Goal: Task Accomplishment & Management: Complete application form

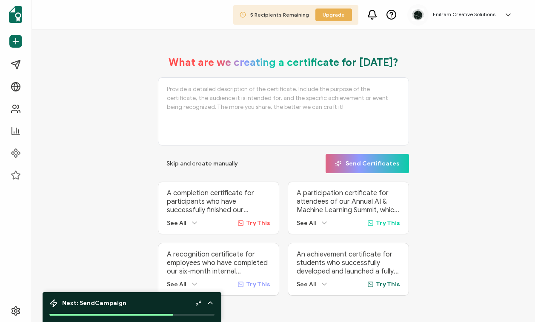
click at [470, 17] on h5 "Enilram Creative Solutions" at bounding box center [464, 14] width 63 height 6
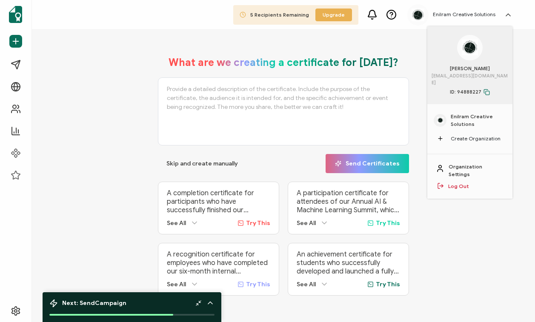
click at [458, 113] on span "Enilram Creative Solutions" at bounding box center [478, 120] width 55 height 15
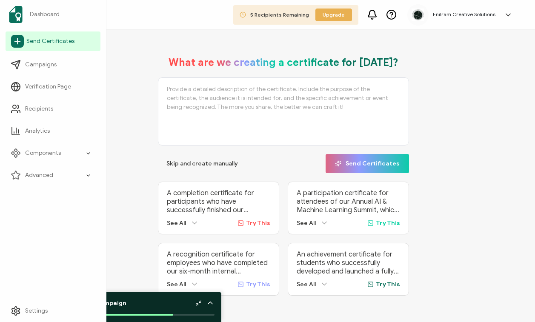
click at [55, 42] on span "Send Certificates" at bounding box center [50, 41] width 48 height 9
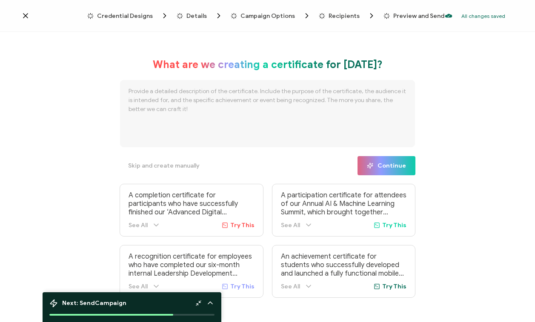
click at [149, 17] on span "Credential Designs" at bounding box center [125, 16] width 56 height 6
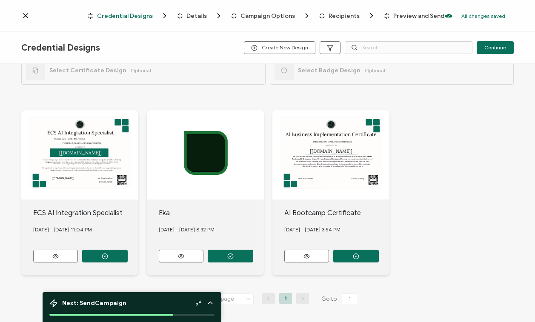
scroll to position [22, 0]
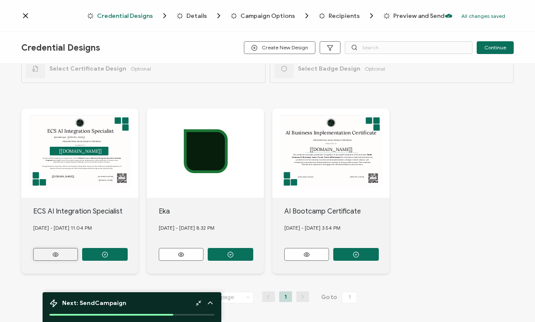
click at [60, 252] on icon at bounding box center [55, 255] width 11 height 6
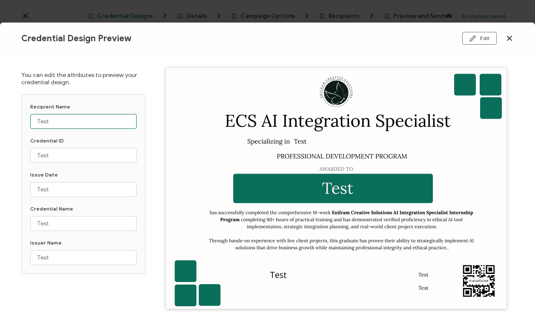
click at [60, 125] on input "Test" at bounding box center [83, 121] width 106 height 15
click at [513, 40] on icon at bounding box center [509, 38] width 9 height 9
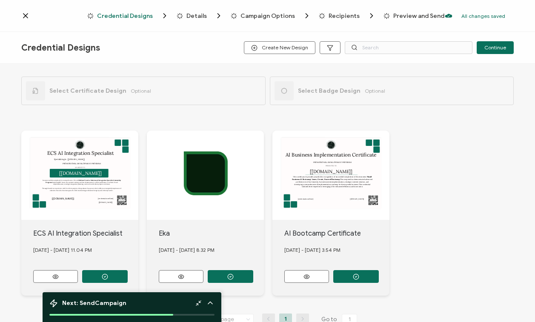
click at [349, 19] on span "Recipients" at bounding box center [344, 16] width 31 height 6
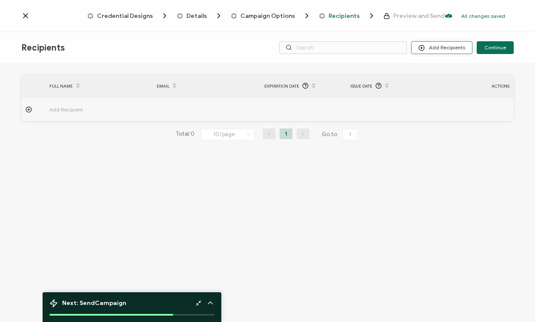
click at [430, 52] on button "Add Recipients" at bounding box center [441, 47] width 61 height 13
click at [452, 49] on button "Add Recipients" at bounding box center [441, 47] width 61 height 13
click at [431, 71] on span "Upload Spreadsheet" at bounding box center [455, 70] width 49 height 6
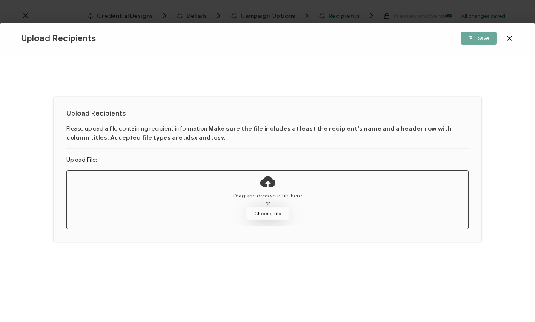
click at [262, 211] on button "Choose file" at bounding box center [268, 213] width 43 height 13
click at [266, 207] on button "Choose file" at bounding box center [268, 213] width 43 height 13
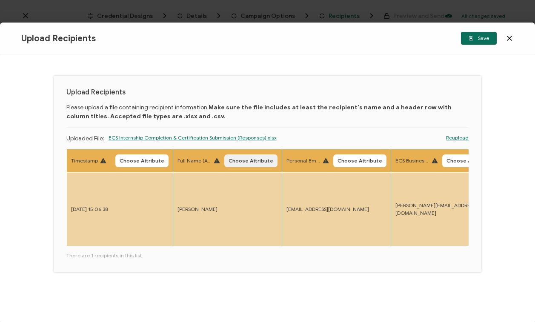
click at [250, 161] on span "Choose Attribute" at bounding box center [251, 160] width 45 height 5
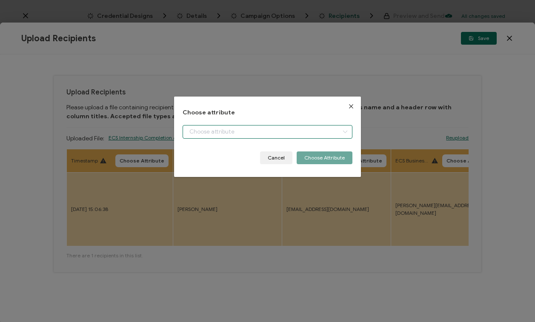
click at [303, 127] on input "dialog" at bounding box center [268, 132] width 170 height 14
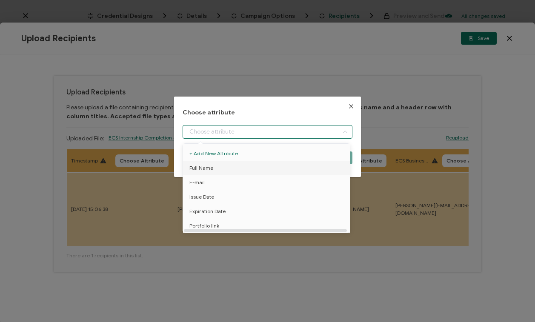
click at [277, 167] on li "Full Name" at bounding box center [268, 168] width 174 height 14
type input "Full Name"
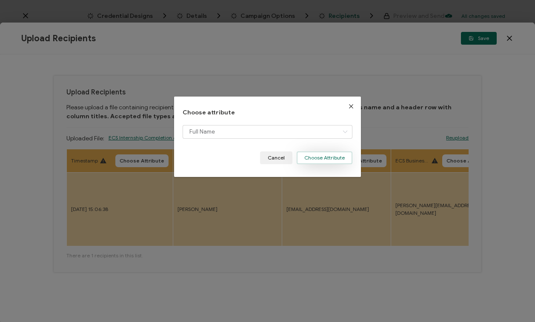
click at [332, 159] on button "Choose Attribute" at bounding box center [325, 158] width 56 height 13
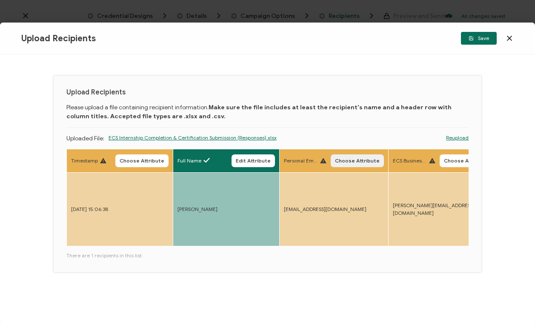
click at [368, 162] on span "Choose Attribute" at bounding box center [357, 160] width 45 height 5
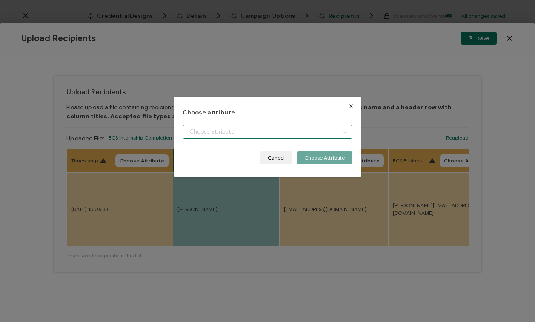
click at [319, 132] on input "dialog" at bounding box center [268, 132] width 170 height 14
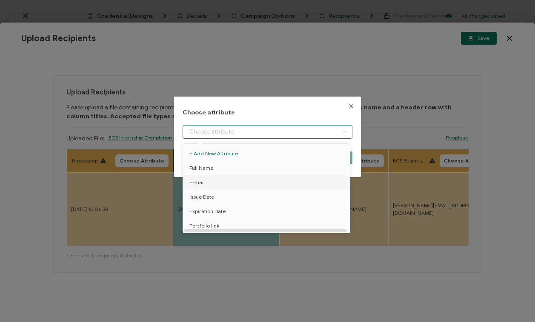
click at [229, 181] on li "E-mail" at bounding box center [268, 182] width 174 height 14
type input "E-mail"
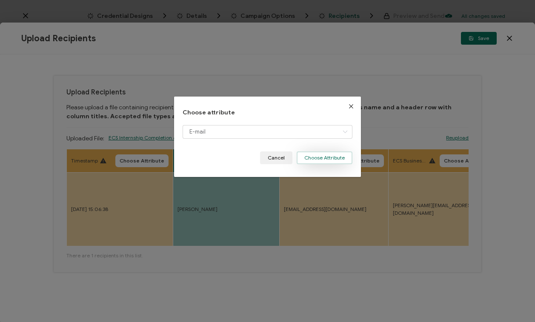
click at [341, 161] on button "Choose Attribute" at bounding box center [325, 158] width 56 height 13
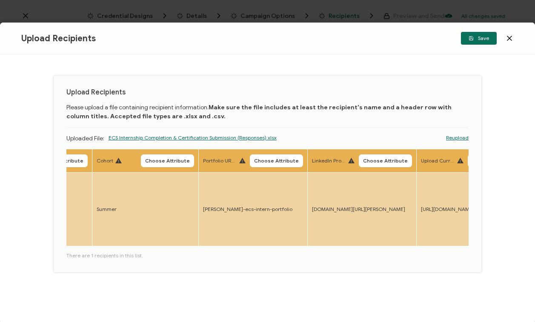
scroll to position [0, 613]
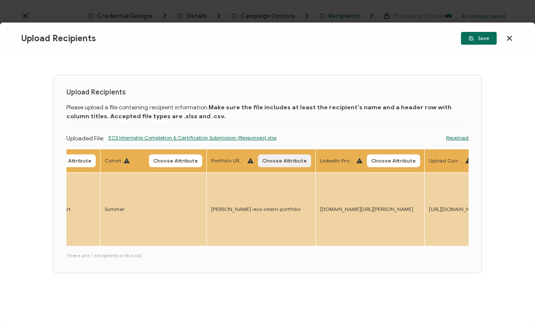
click at [279, 163] on span "Choose Attribute" at bounding box center [284, 160] width 45 height 5
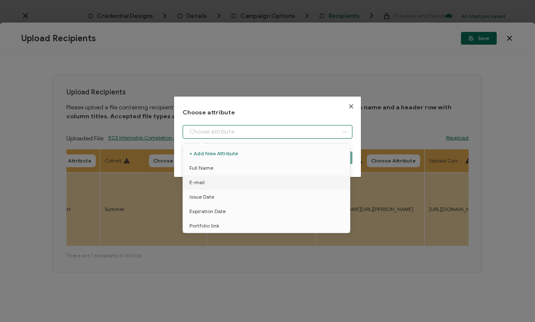
click at [276, 135] on input "dialog" at bounding box center [268, 132] width 170 height 14
click at [229, 226] on li "Portfolio link" at bounding box center [268, 226] width 174 height 14
type input "Portfolio link"
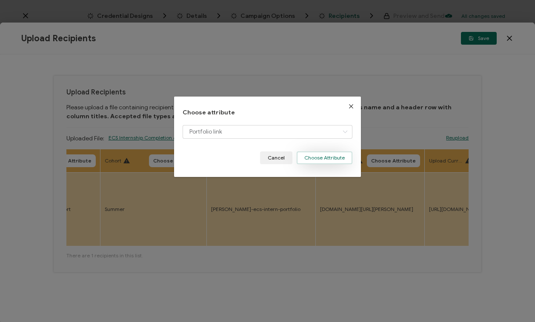
click at [319, 160] on button "Choose Attribute" at bounding box center [325, 158] width 56 height 13
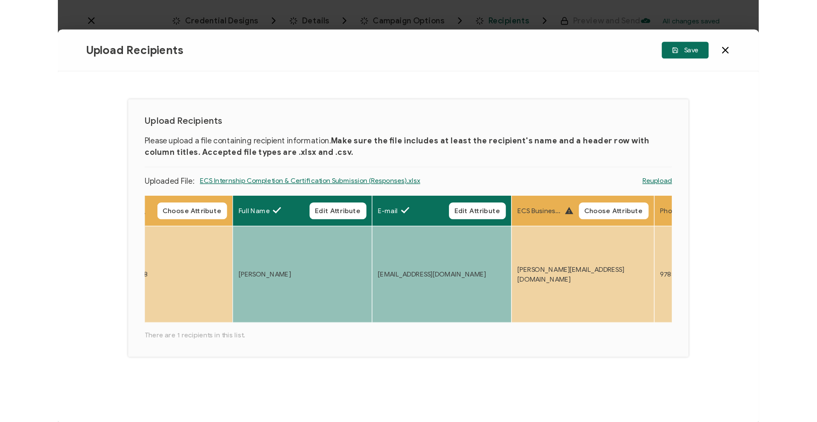
scroll to position [0, 0]
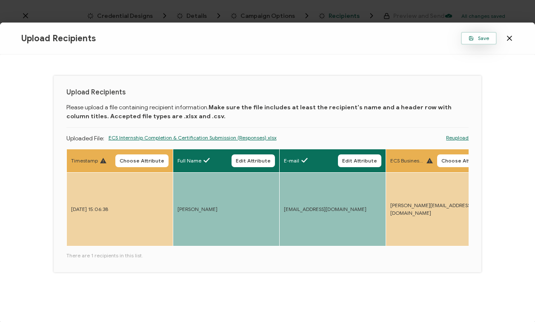
click at [474, 43] on button "Save" at bounding box center [479, 38] width 36 height 13
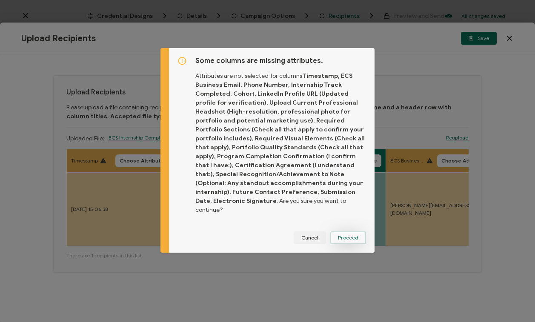
click at [343, 235] on span "Proceed" at bounding box center [348, 237] width 20 height 5
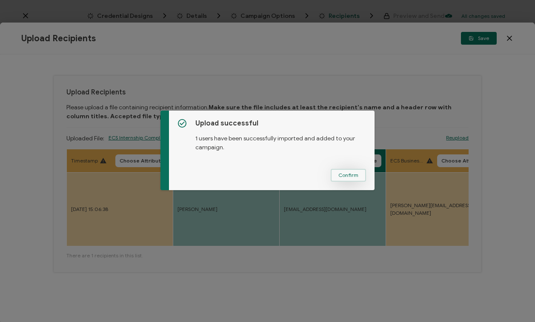
click at [352, 178] on span "Confirm" at bounding box center [348, 175] width 20 height 5
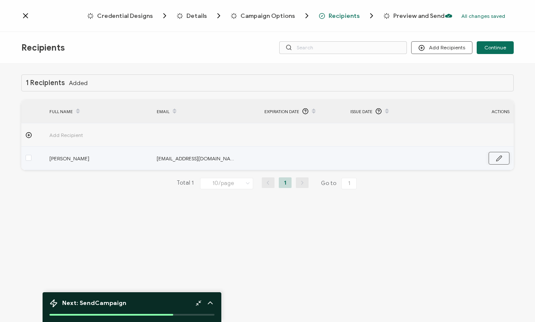
click at [498, 160] on icon "button" at bounding box center [499, 158] width 6 height 6
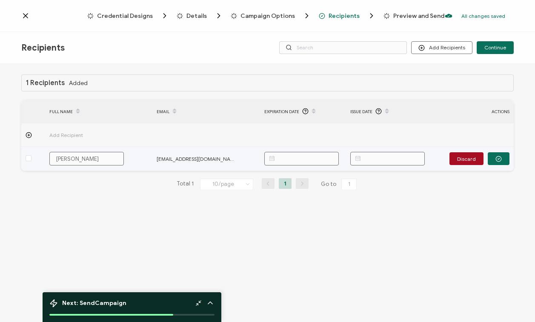
click at [310, 157] on input "text" at bounding box center [301, 159] width 75 height 14
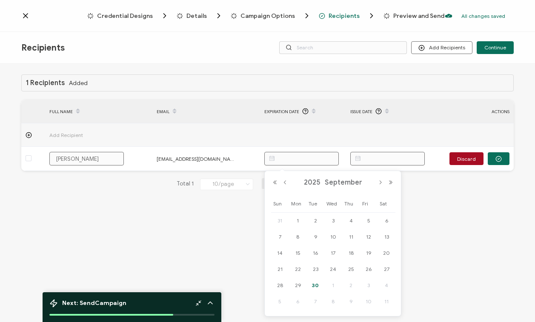
click at [316, 284] on span "30" at bounding box center [315, 286] width 10 height 10
type input "[DATE]"
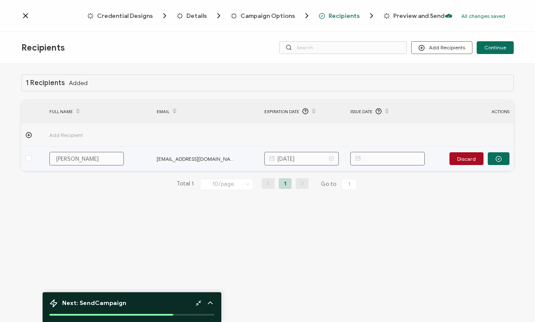
click at [323, 161] on input "[DATE]" at bounding box center [301, 159] width 75 height 14
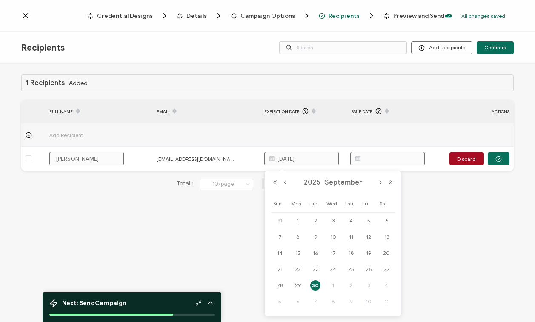
click at [318, 285] on span "30" at bounding box center [315, 286] width 10 height 10
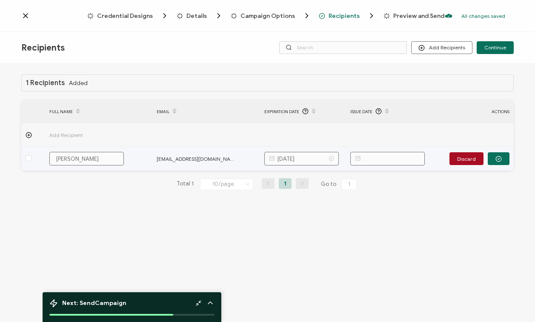
click at [333, 158] on icon at bounding box center [331, 159] width 11 height 14
click at [392, 161] on input "text" at bounding box center [387, 159] width 75 height 14
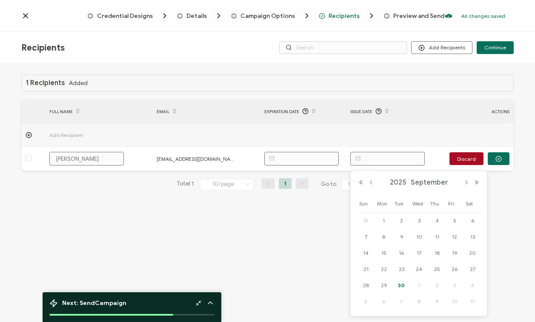
click at [402, 283] on span "30" at bounding box center [401, 286] width 10 height 10
type input "[DATE]"
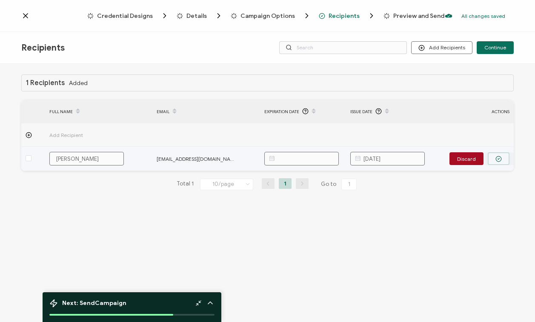
click at [503, 158] on button "button" at bounding box center [499, 158] width 22 height 13
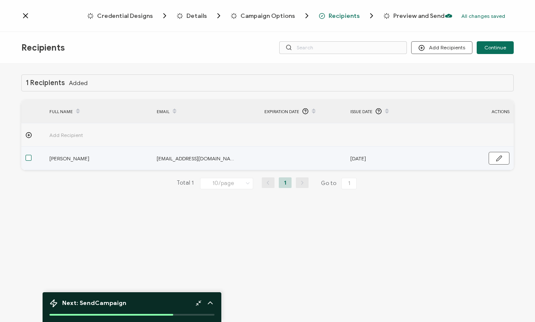
click at [30, 159] on span at bounding box center [29, 158] width 6 height 6
click at [32, 155] on input "checkbox" at bounding box center [32, 155] width 0 height 0
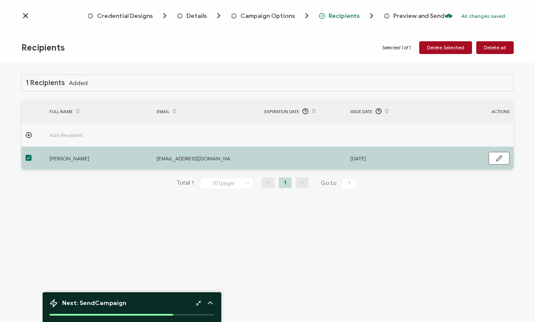
click at [213, 228] on div "1 Recipients Added FULL NAME EMAIL Expiration Date Issue Date ACTIONS Add Recip…" at bounding box center [267, 194] width 535 height 261
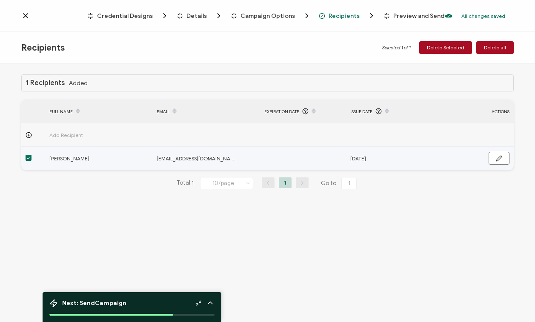
click at [31, 156] on span at bounding box center [29, 158] width 6 height 6
click at [32, 155] on input "checkbox" at bounding box center [32, 155] width 0 height 0
click at [28, 161] on span at bounding box center [29, 158] width 6 height 6
click at [32, 155] on input "checkbox" at bounding box center [32, 155] width 0 height 0
click at [28, 160] on span at bounding box center [29, 158] width 6 height 6
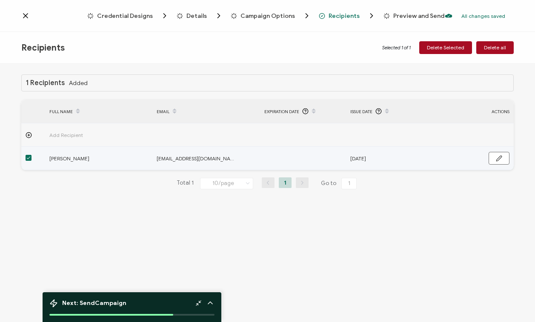
click at [32, 155] on input "checkbox" at bounding box center [32, 155] width 0 height 0
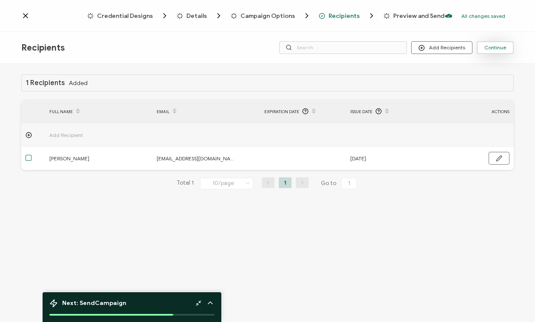
click at [492, 50] on span "Continue" at bounding box center [496, 47] width 22 height 5
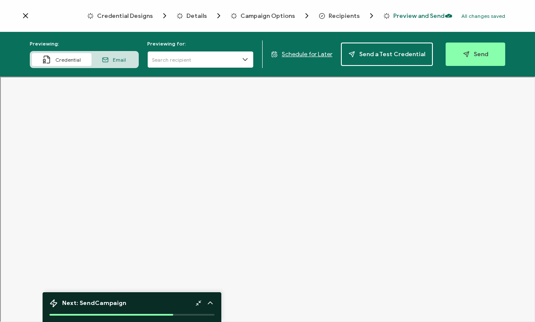
click at [246, 65] on input "text" at bounding box center [200, 59] width 106 height 17
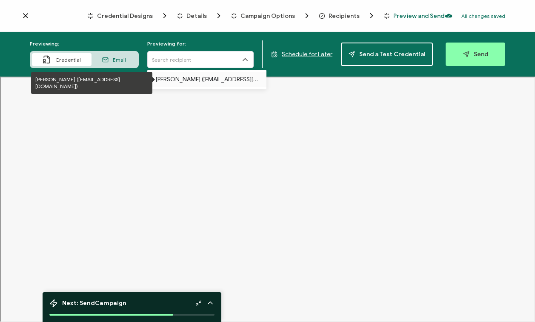
click at [238, 78] on p "[PERSON_NAME] ([EMAIL_ADDRESS][DOMAIN_NAME])" at bounding box center [207, 79] width 102 height 14
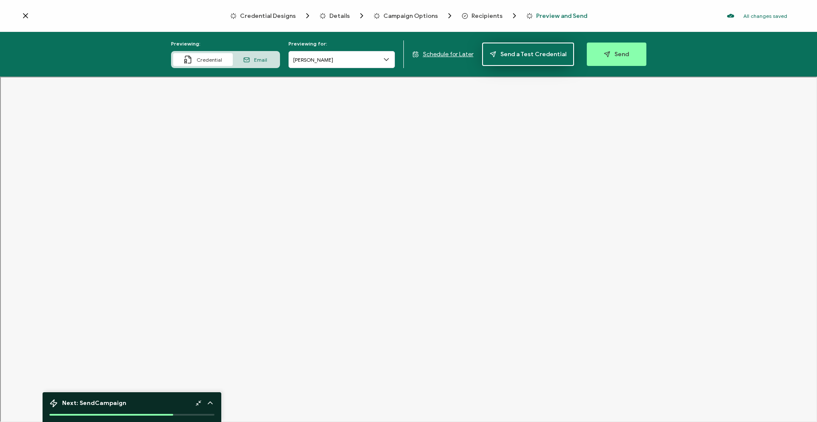
click at [508, 54] on span "Send a Test Credential" at bounding box center [528, 54] width 77 height 6
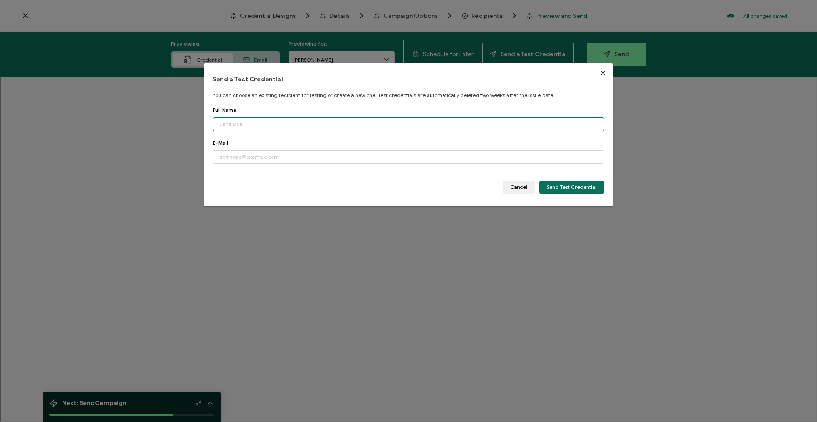
click at [440, 120] on input "dialog" at bounding box center [409, 125] width 392 height 14
click at [516, 190] on span "Cancel" at bounding box center [519, 187] width 17 height 5
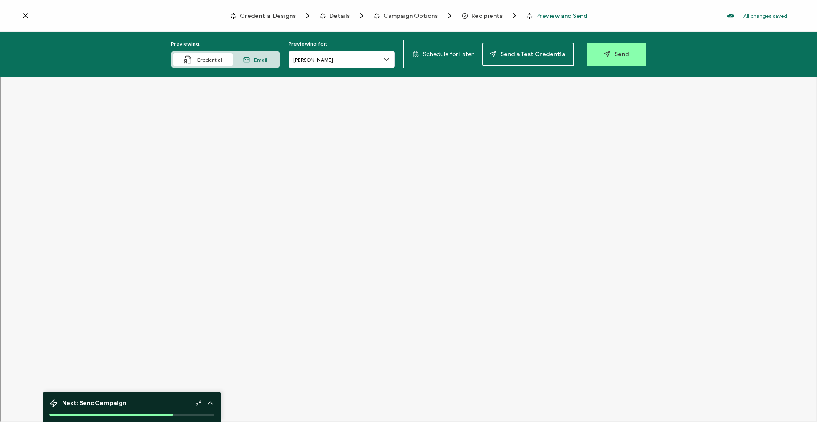
click at [225, 59] on div "Credential" at bounding box center [203, 59] width 60 height 13
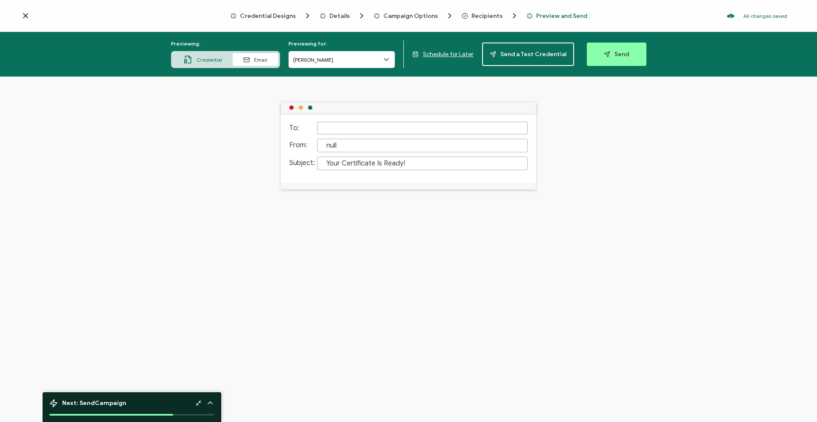
click at [222, 57] on span "Credential" at bounding box center [210, 60] width 26 height 6
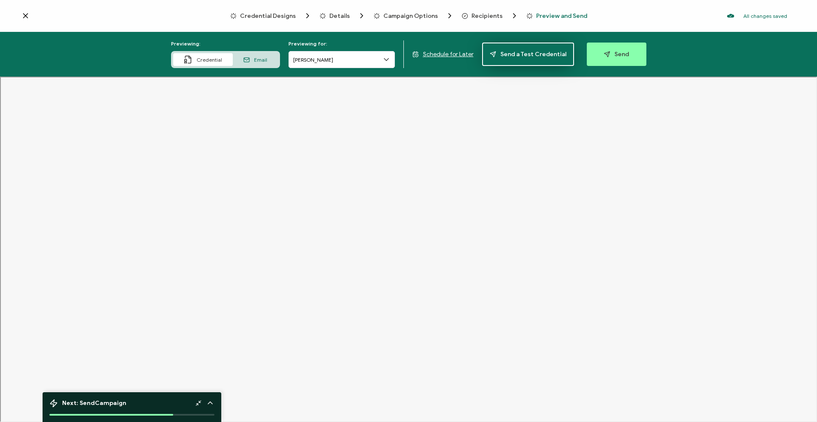
click at [535, 63] on button "Send a Test Credential" at bounding box center [528, 54] width 92 height 23
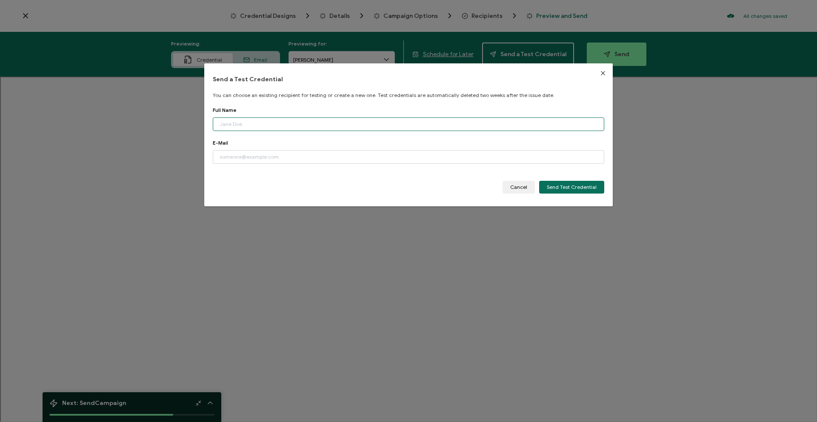
click at [451, 127] on input "dialog" at bounding box center [409, 125] width 392 height 14
type input "[PERSON_NAME]"
click at [433, 153] on input "dialog" at bounding box center [409, 157] width 392 height 14
click at [535, 187] on span "Send Test Credential" at bounding box center [572, 187] width 50 height 5
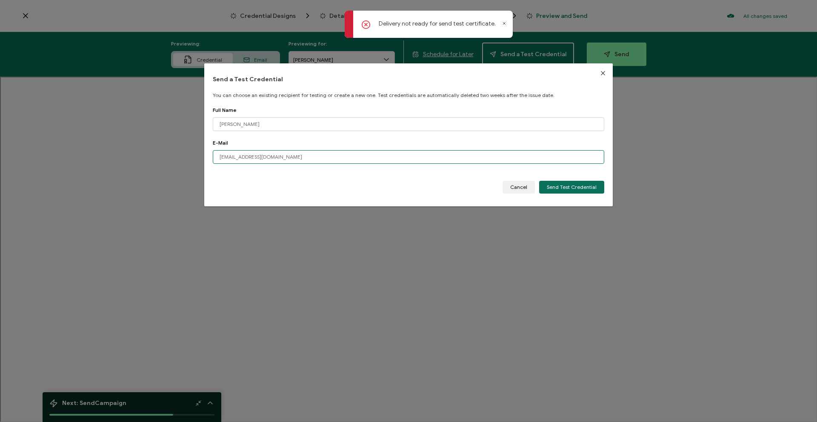
click at [262, 158] on input "[EMAIL_ADDRESS][DOMAIN_NAME]" at bounding box center [409, 157] width 392 height 14
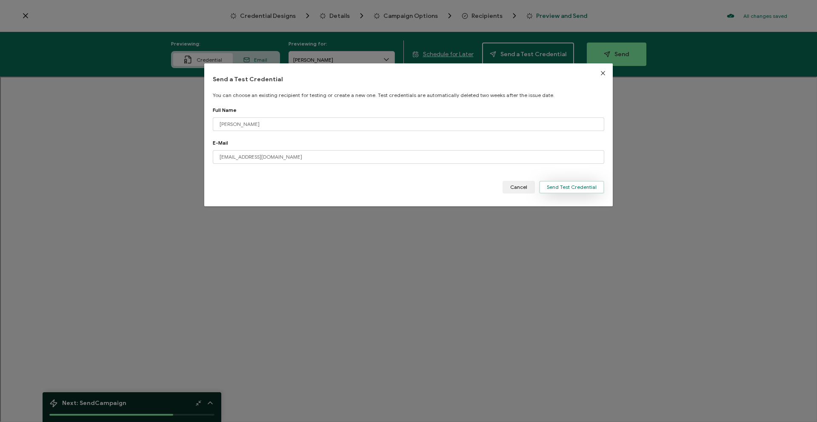
click at [535, 188] on span "Send Test Credential" at bounding box center [572, 187] width 50 height 5
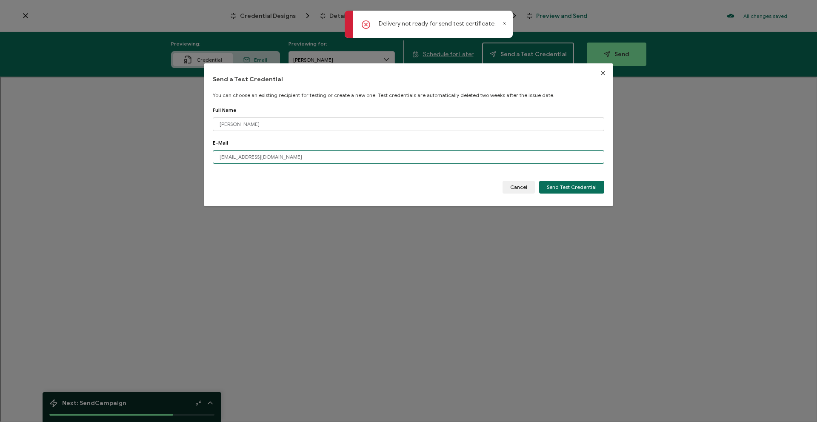
click at [271, 157] on input "[EMAIL_ADDRESS][DOMAIN_NAME]" at bounding box center [409, 157] width 392 height 14
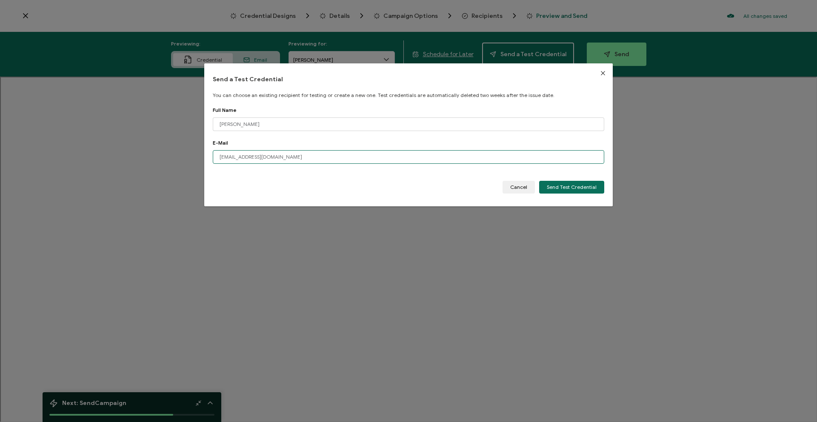
type input "[EMAIL_ADDRESS][DOMAIN_NAME]"
click at [535, 185] on span "Send Test Credential" at bounding box center [572, 187] width 50 height 5
click at [535, 72] on button "Close" at bounding box center [604, 73] width 20 height 20
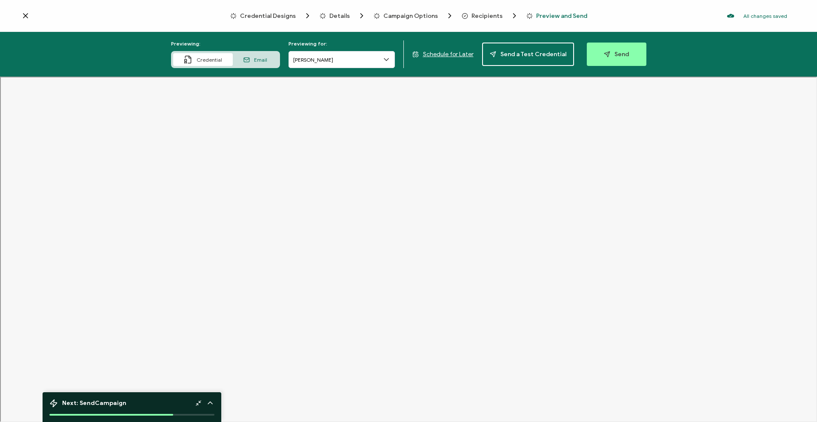
click at [456, 53] on span "Schedule for Later" at bounding box center [448, 54] width 51 height 7
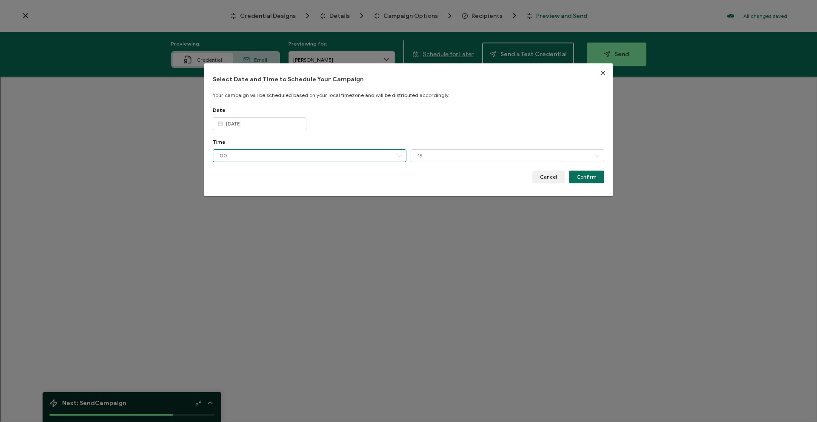
click at [378, 155] on input "00" at bounding box center [310, 155] width 194 height 13
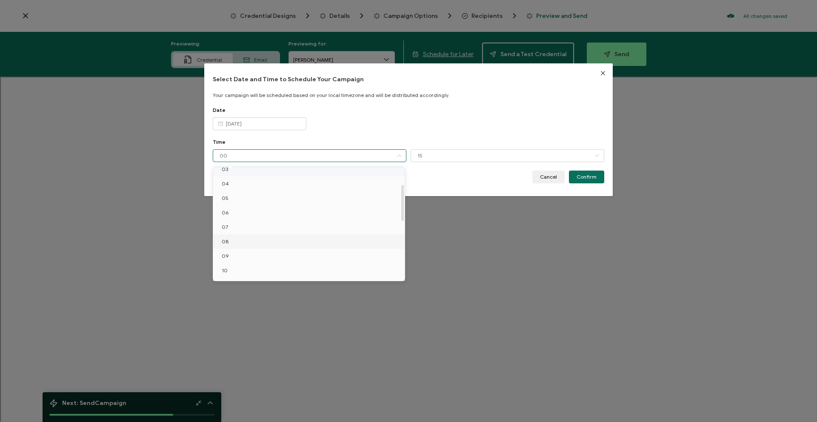
scroll to position [51, 0]
click at [535, 72] on button "Close" at bounding box center [604, 73] width 20 height 20
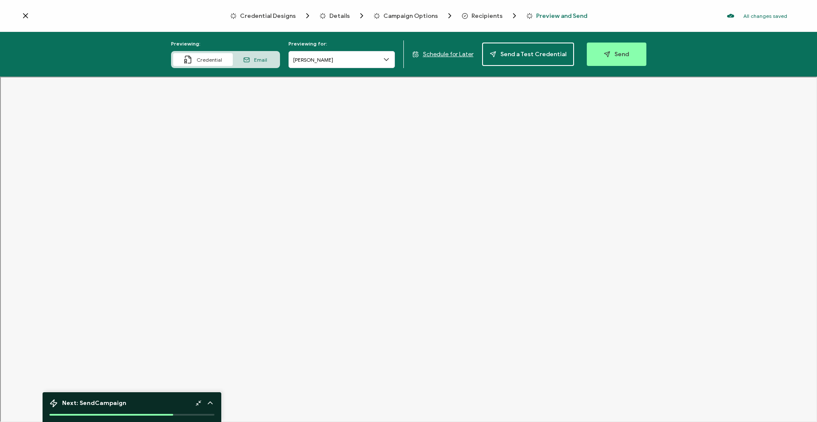
click at [465, 54] on span "Schedule for Later" at bounding box center [448, 54] width 51 height 7
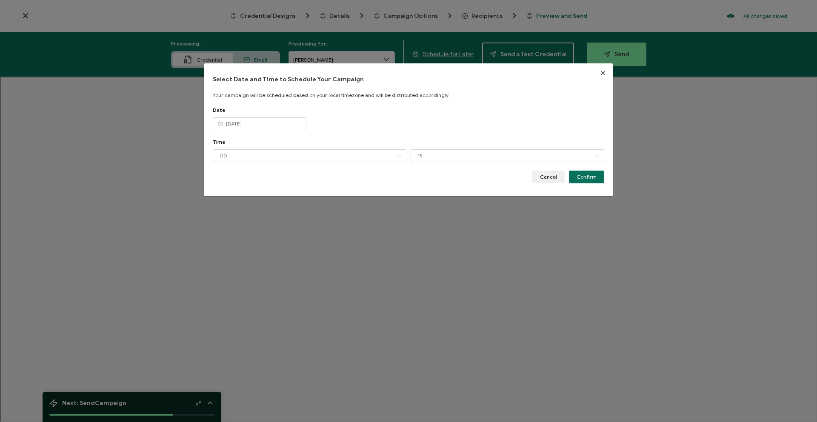
click at [347, 147] on div "Time 00 15 00 15 30 45" at bounding box center [409, 155] width 392 height 32
click at [128, 111] on div "Select Date and Time to Schedule Your Campaign Your campaign will be scheduled …" at bounding box center [408, 211] width 817 height 422
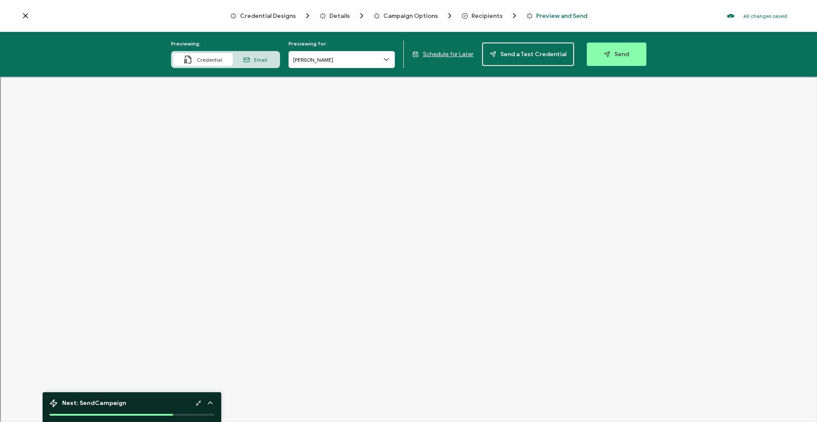
click at [27, 16] on icon at bounding box center [25, 15] width 9 height 9
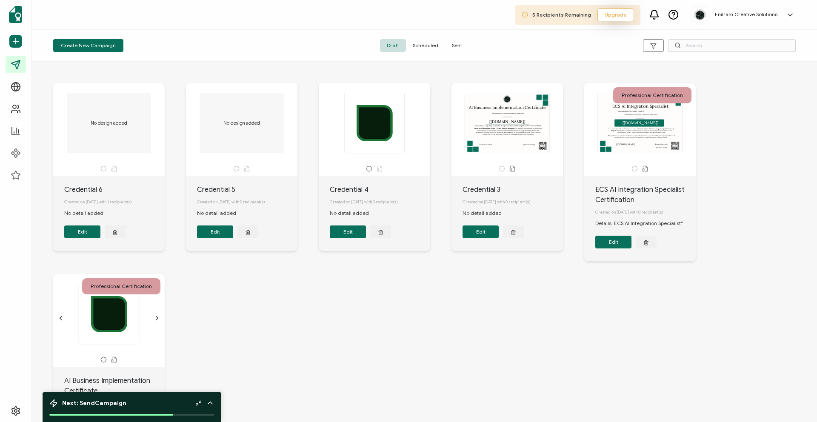
click at [535, 16] on span "Upgrade" at bounding box center [616, 15] width 22 height 8
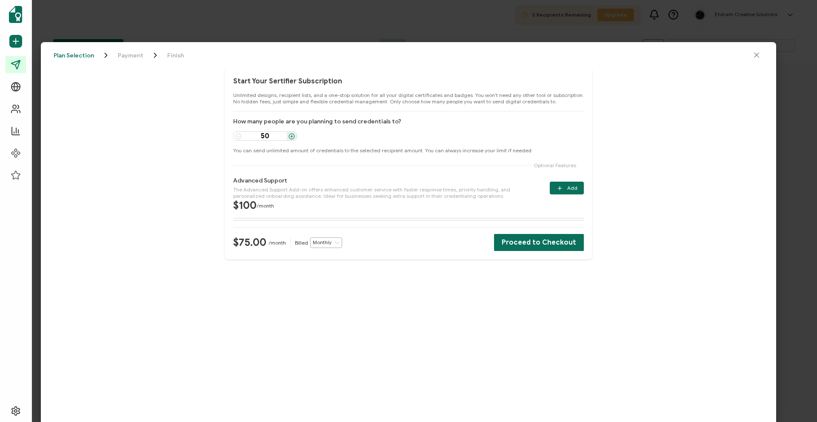
click at [535, 56] on icon "close drawer" at bounding box center [757, 55] width 9 height 9
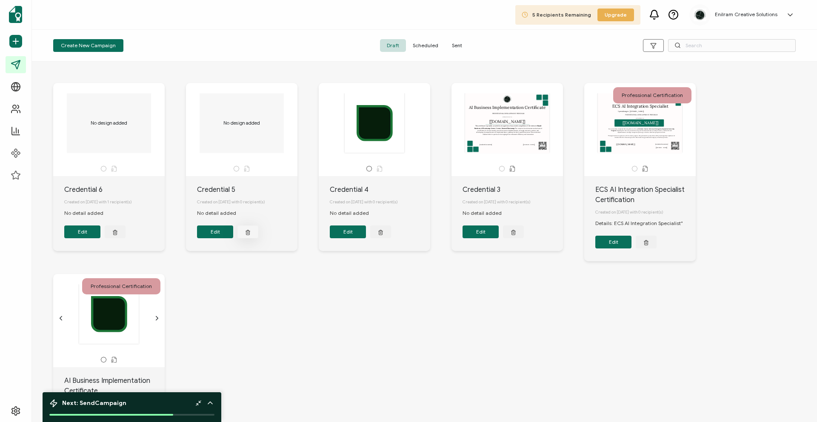
click at [249, 235] on icon "button" at bounding box center [248, 232] width 6 height 6
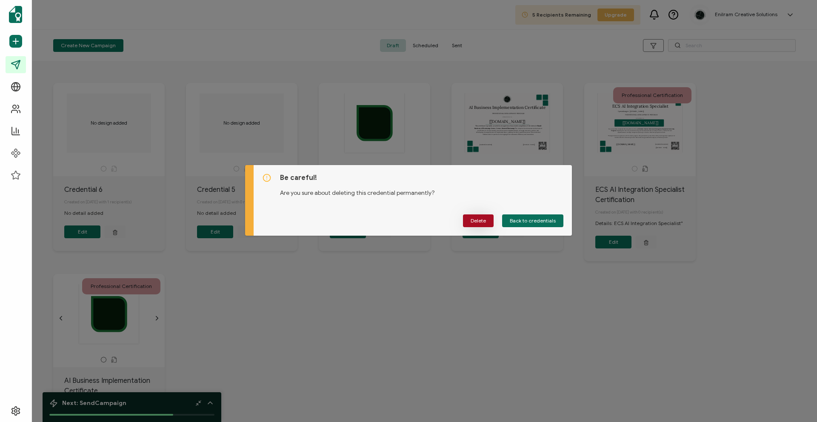
click at [490, 220] on button "Delete" at bounding box center [478, 221] width 31 height 13
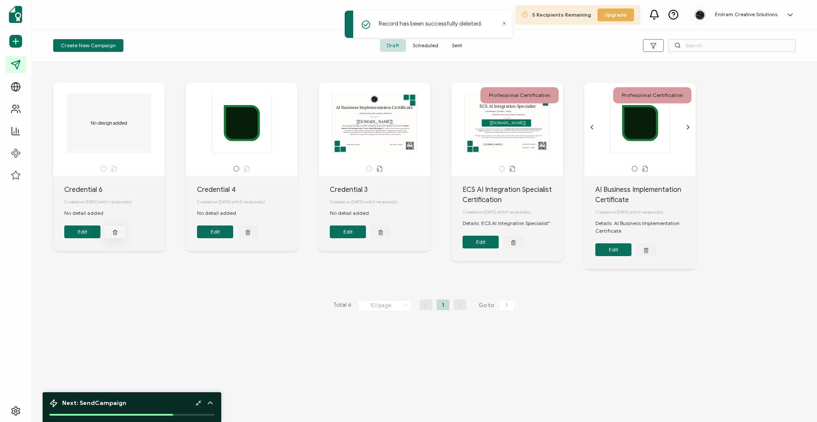
drag, startPoint x: 92, startPoint y: 233, endPoint x: 124, endPoint y: 238, distance: 33.2
click at [125, 238] on div "Edit" at bounding box center [109, 232] width 90 height 13
click at [531, 107] on div "ECS AI Integration Specialist AWARDED TO [[DOMAIN_NAME]] has successfully compl…" at bounding box center [507, 123] width 89 height 60
click at [514, 222] on div "Details: ECS AI Integration Specialist"" at bounding box center [511, 224] width 96 height 8
click at [485, 247] on button "Edit" at bounding box center [481, 242] width 36 height 13
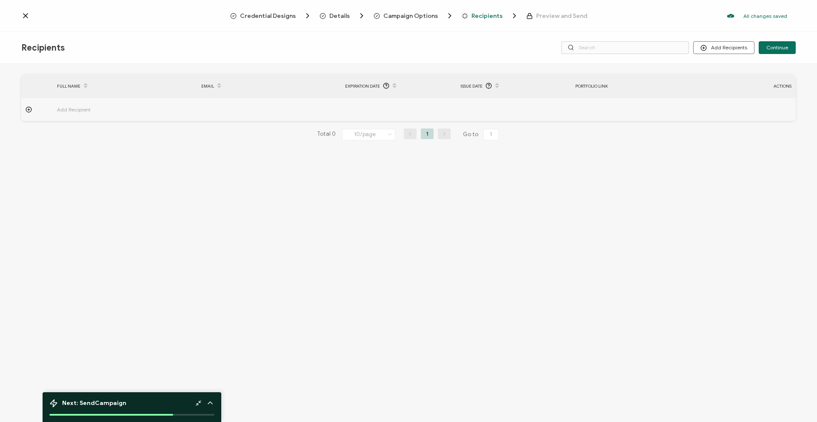
click at [37, 107] on div at bounding box center [37, 109] width 32 height 6
click at [76, 133] on input "text" at bounding box center [94, 133] width 75 height 14
click at [535, 47] on button "Add Recipients" at bounding box center [724, 47] width 61 height 13
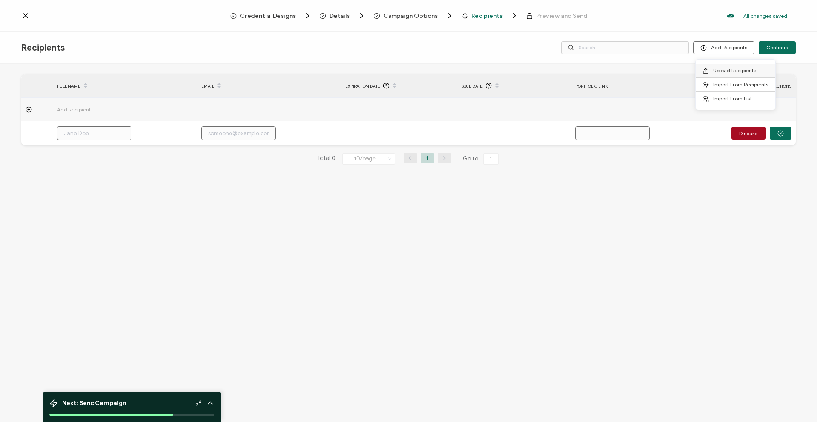
click at [535, 71] on span "Upload Recipients" at bounding box center [735, 70] width 43 height 6
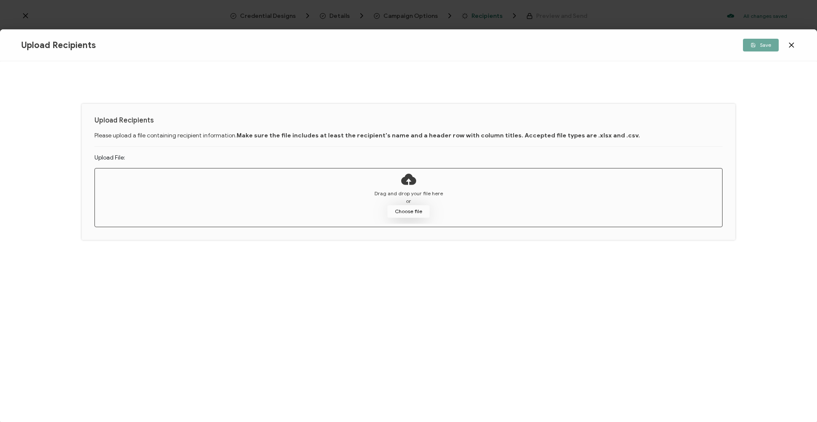
click at [416, 210] on button "Choose file" at bounding box center [408, 211] width 43 height 13
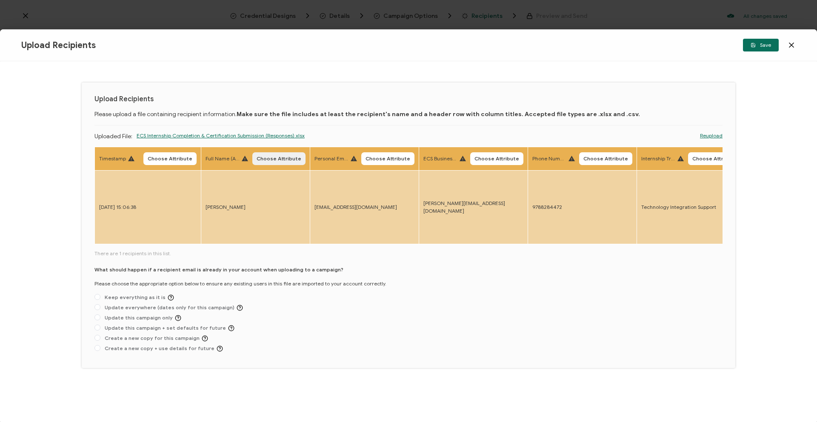
click at [293, 163] on button "Choose Attribute" at bounding box center [278, 158] width 53 height 13
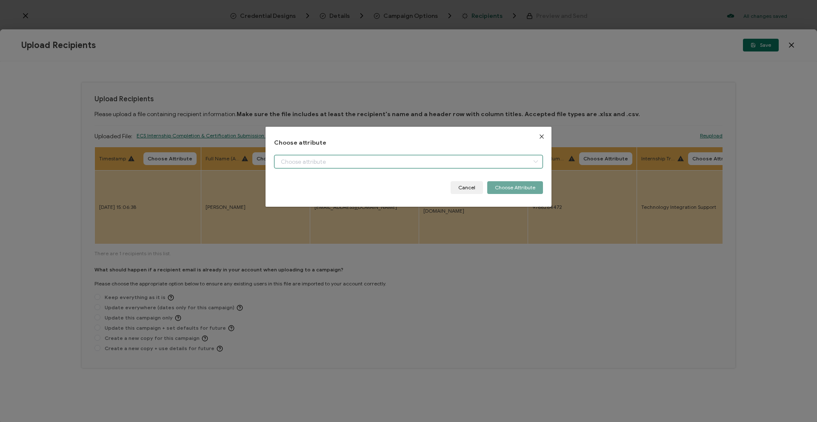
click at [346, 161] on input "dialog" at bounding box center [408, 162] width 269 height 14
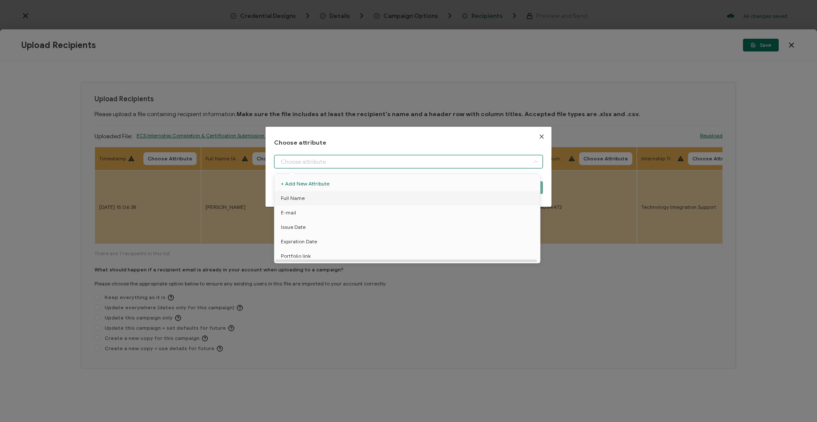
click at [336, 196] on li "Full Name" at bounding box center [408, 198] width 273 height 14
type input "Full Name"
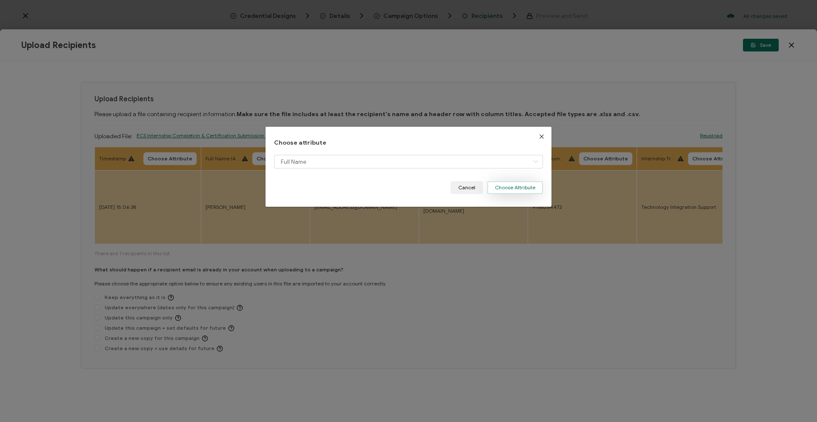
click at [528, 187] on button "Choose Attribute" at bounding box center [516, 187] width 56 height 13
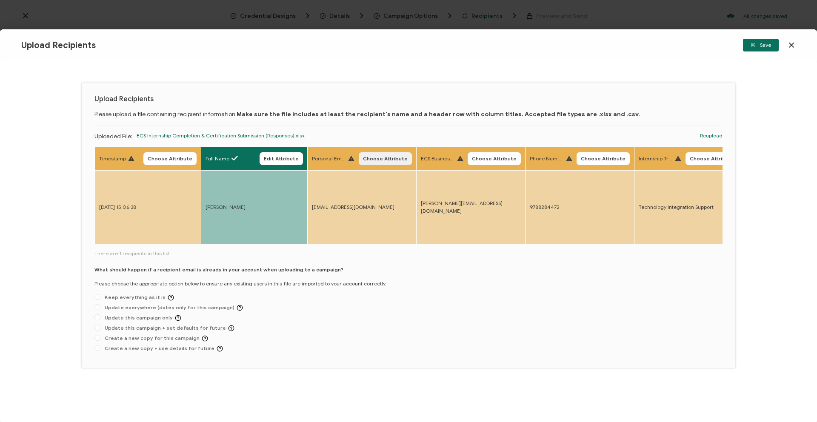
click at [381, 159] on span "Choose Attribute" at bounding box center [385, 158] width 45 height 5
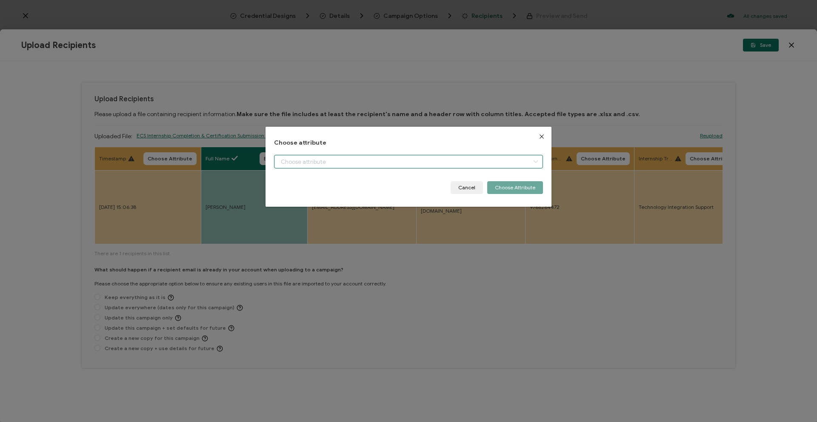
click at [392, 161] on input "dialog" at bounding box center [408, 162] width 269 height 14
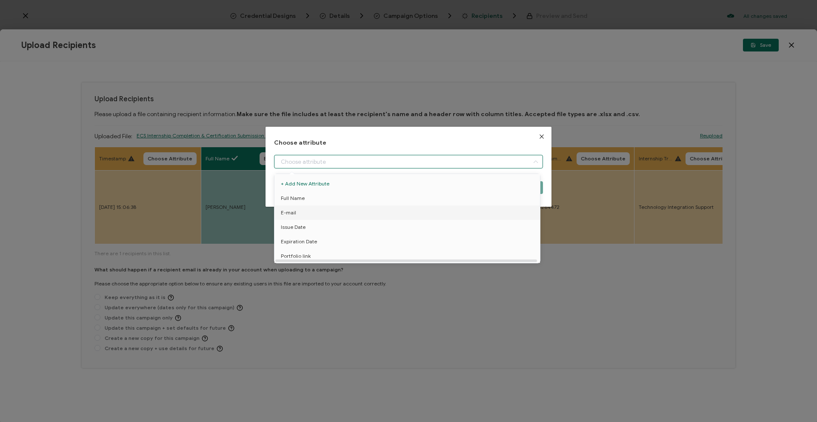
click at [354, 213] on li "E-mail" at bounding box center [408, 213] width 273 height 14
type input "E-mail"
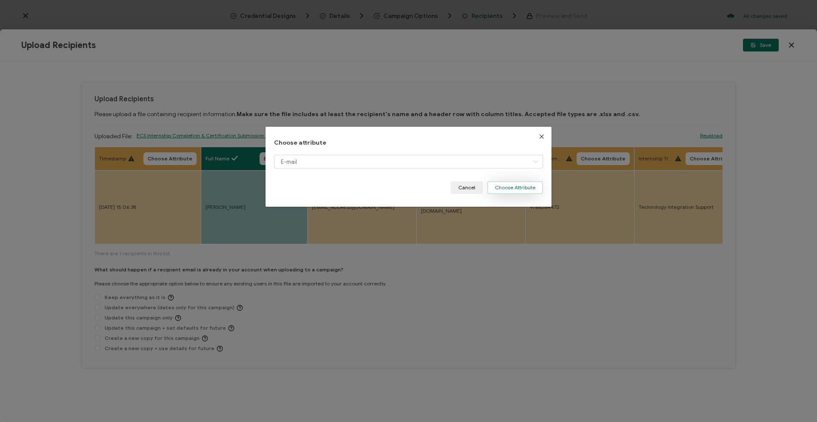
click at [509, 186] on button "Choose Attribute" at bounding box center [516, 187] width 56 height 13
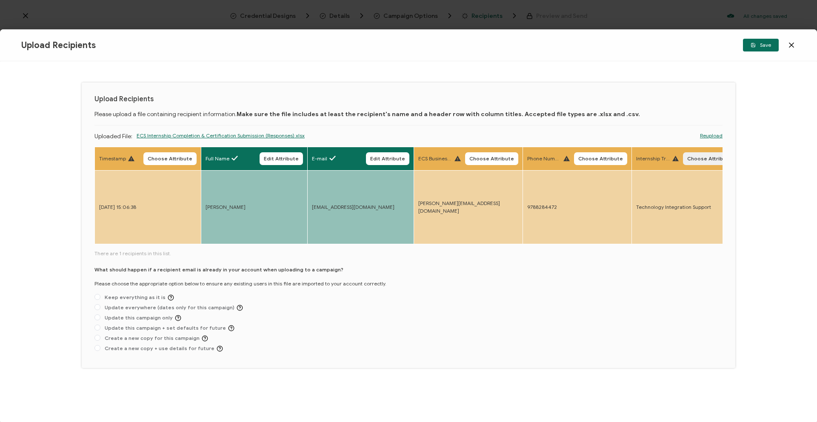
click at [535, 160] on span "Choose Attribute" at bounding box center [710, 158] width 45 height 5
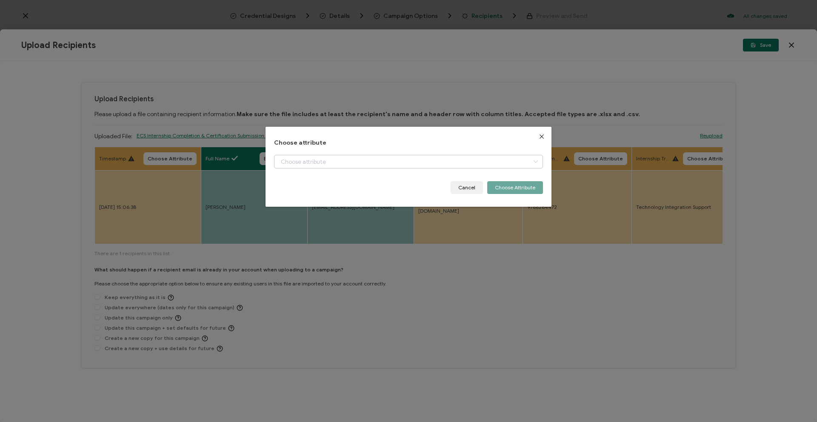
click at [531, 163] on icon "dialog" at bounding box center [536, 162] width 11 height 14
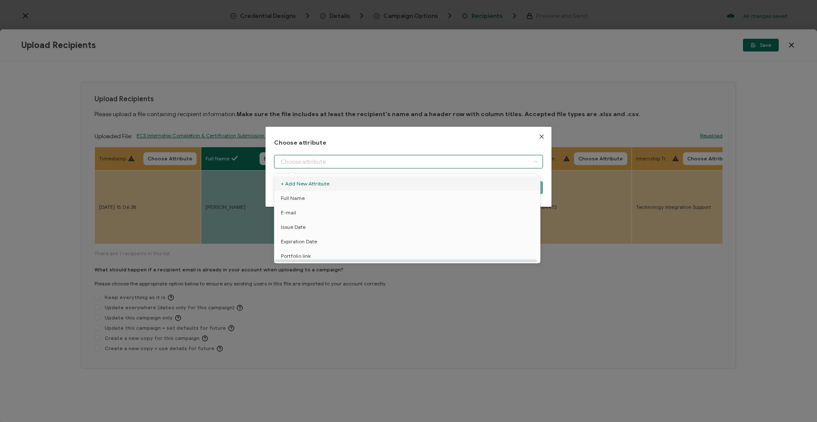
click at [371, 181] on span "+ Add New Attribute" at bounding box center [409, 184] width 256 height 14
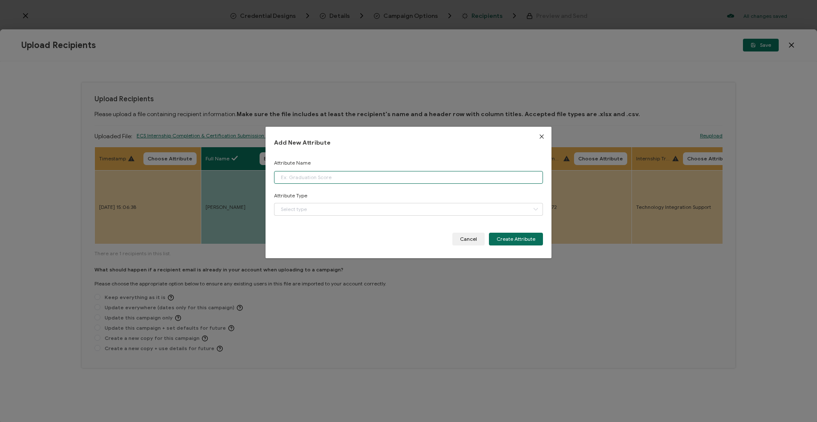
click at [361, 178] on input "dialog" at bounding box center [408, 177] width 269 height 13
type input "i"
type input "track"
click at [528, 245] on button "Create Attribute" at bounding box center [516, 239] width 54 height 13
click at [528, 241] on button "Create Attribute" at bounding box center [516, 239] width 54 height 13
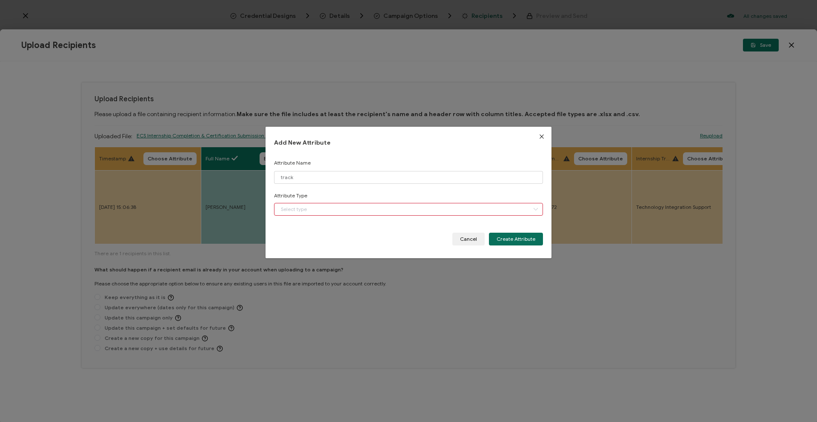
click at [533, 210] on icon "dialog" at bounding box center [536, 209] width 11 height 13
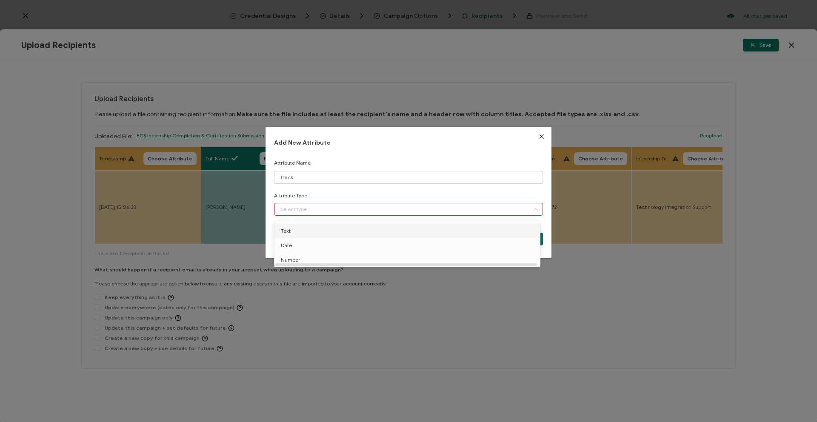
click at [494, 231] on li "Text" at bounding box center [408, 231] width 273 height 14
type input "Text"
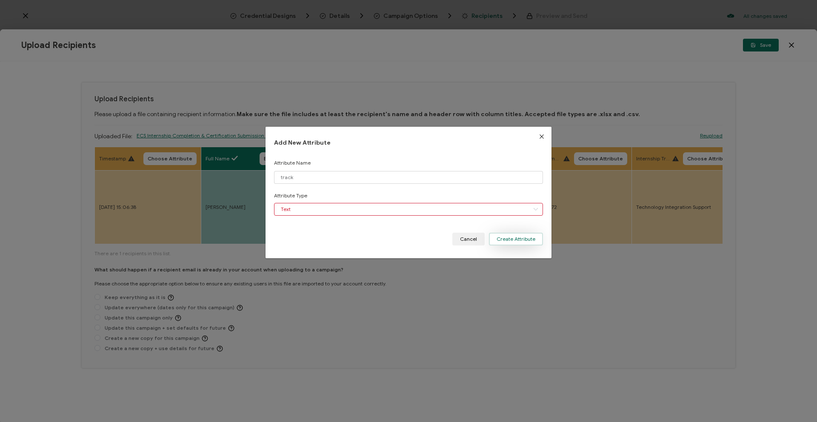
click at [511, 243] on button "Create Attribute" at bounding box center [516, 239] width 54 height 13
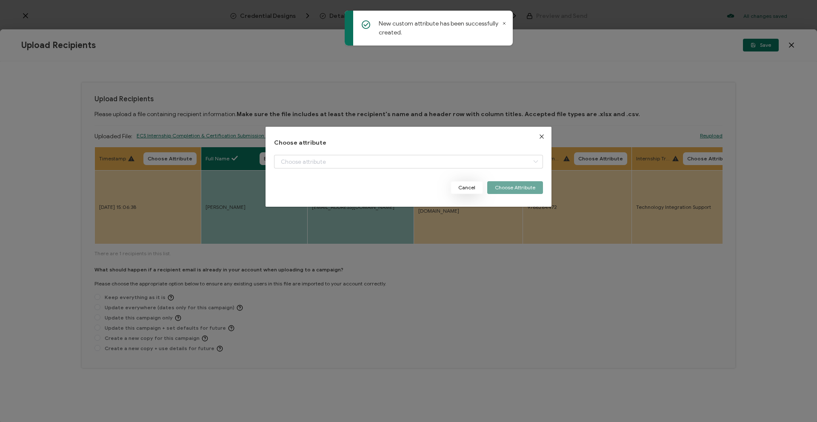
click at [473, 187] on button "Cancel" at bounding box center [467, 187] width 32 height 13
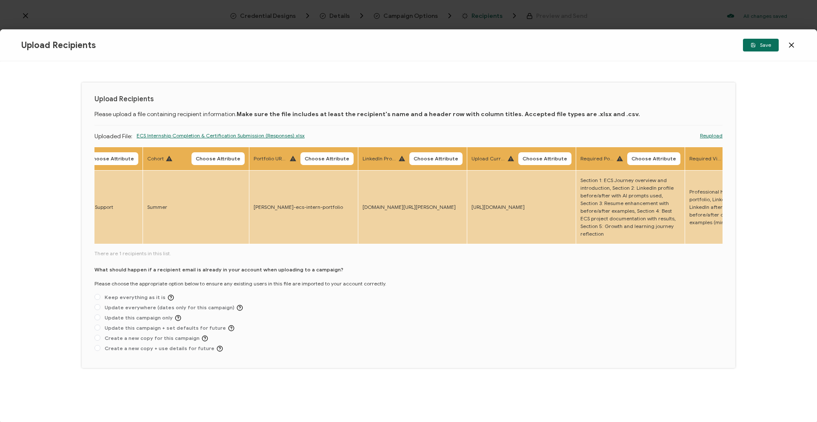
scroll to position [0, 504]
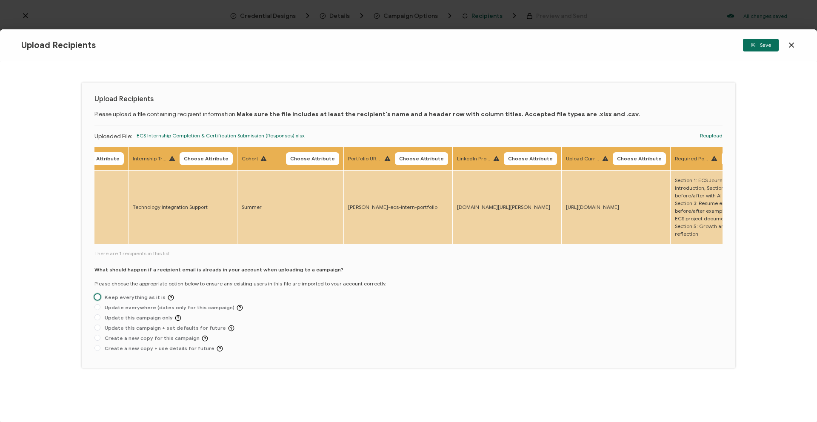
click at [152, 297] on span "Keep everything as it is" at bounding box center [137, 298] width 74 height 6
click at [100, 297] on input "Keep everything as it is" at bounding box center [98, 297] width 6 height 7
radio input "true"
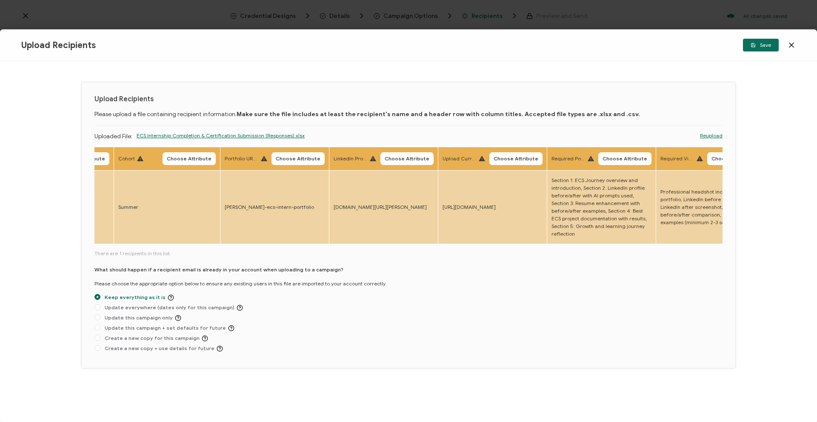
scroll to position [0, 712]
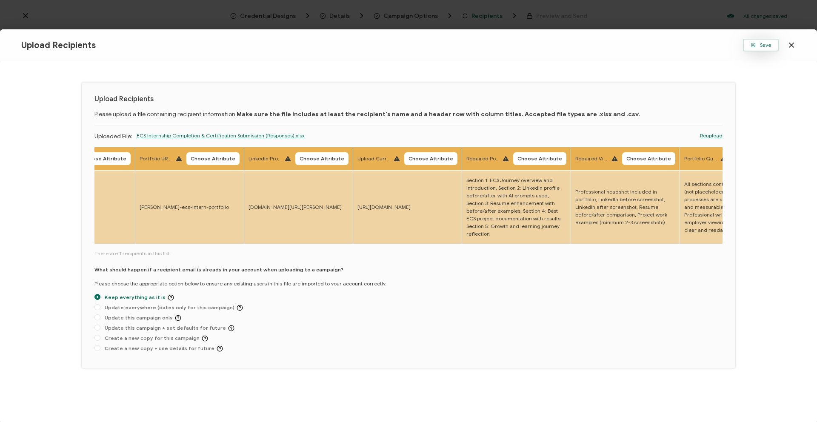
click at [535, 47] on span "Save" at bounding box center [761, 45] width 20 height 5
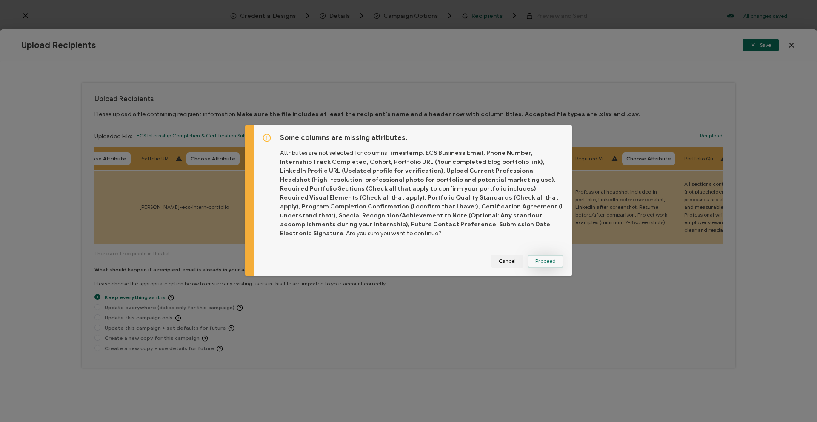
click at [535, 259] on span "Proceed" at bounding box center [546, 261] width 20 height 5
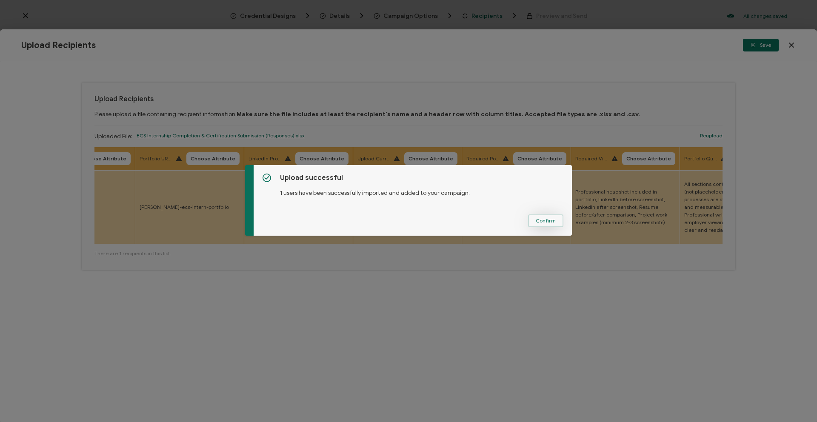
click at [535, 224] on span "Confirm" at bounding box center [546, 220] width 20 height 5
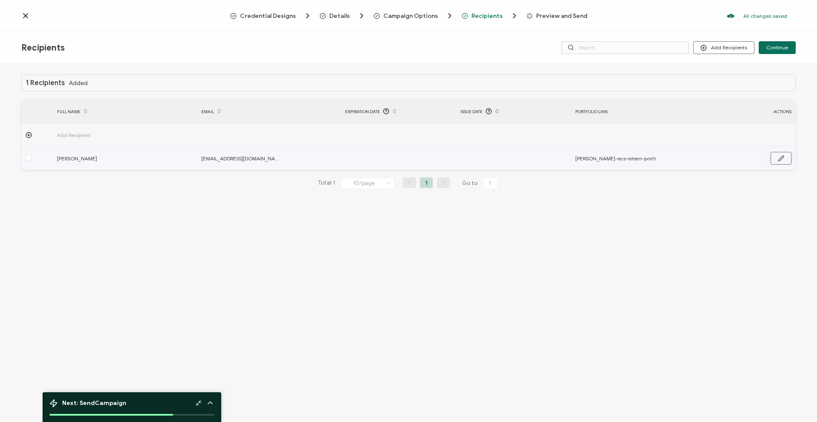
click at [535, 158] on icon "button" at bounding box center [781, 158] width 6 height 6
click at [535, 159] on input "[PERSON_NAME]-ecs-intern-portfolio" at bounding box center [613, 159] width 75 height 14
drag, startPoint x: 580, startPoint y: 161, endPoint x: 547, endPoint y: 163, distance: 33.3
click at [535, 163] on tr "[PERSON_NAME] [EMAIL_ADDRESS][DOMAIN_NAME] [PERSON_NAME]-ecs-intern-portfolio D…" at bounding box center [408, 159] width 775 height 24
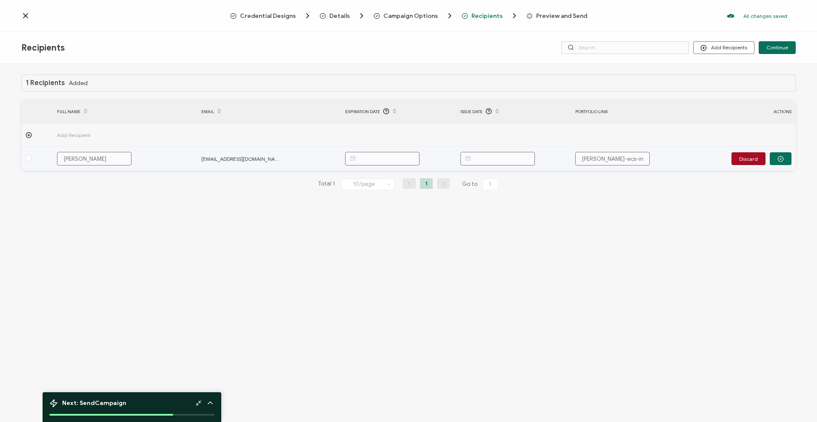
click at [505, 155] on input "text" at bounding box center [498, 159] width 75 height 14
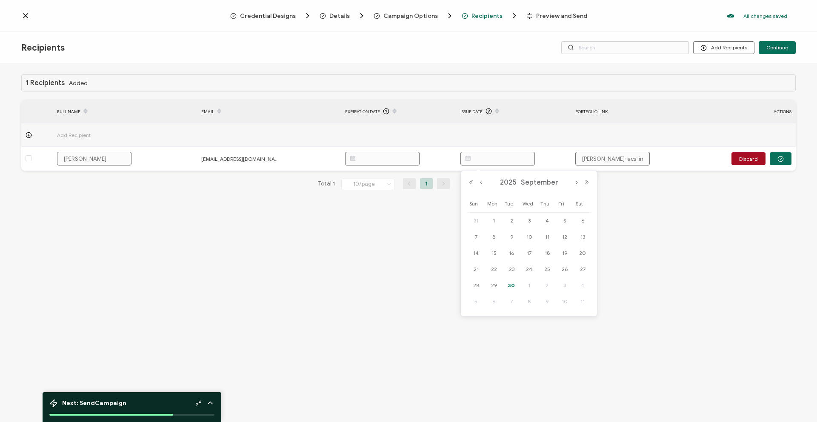
click at [516, 287] on span "30" at bounding box center [512, 286] width 10 height 10
type input "[DATE]"
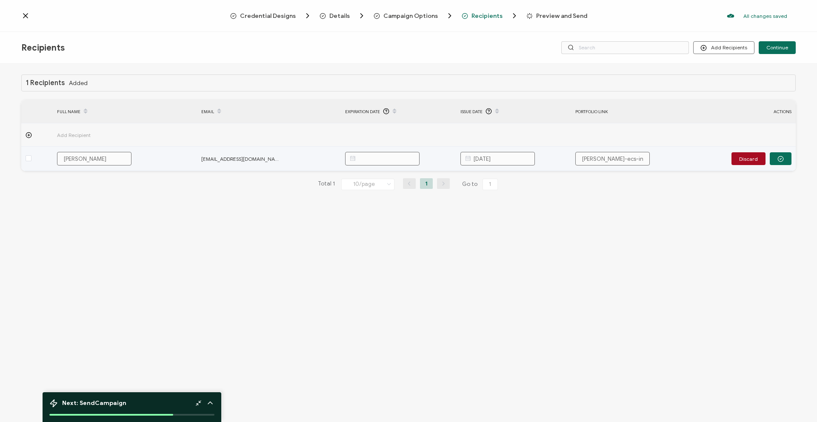
click at [535, 159] on input "[PERSON_NAME]-ecs-intern-portfolio" at bounding box center [613, 159] width 75 height 14
paste input "[URL][DOMAIN_NAME]"
type input "[URL][DOMAIN_NAME][PERSON_NAME]"
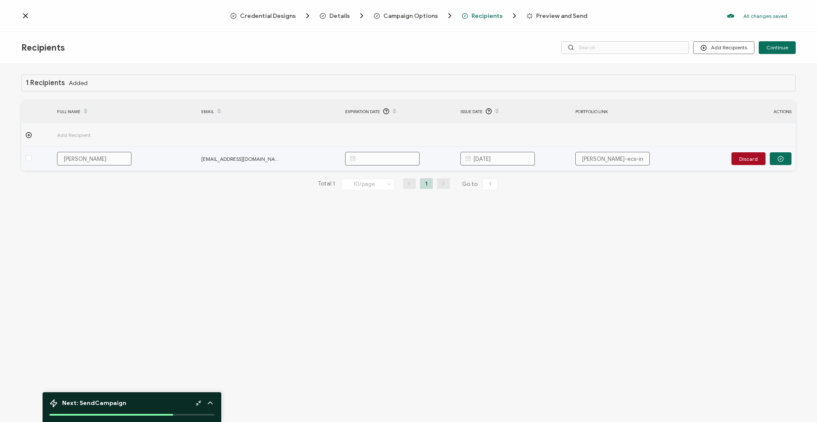
type input "[URL][DOMAIN_NAME][PERSON_NAME]"
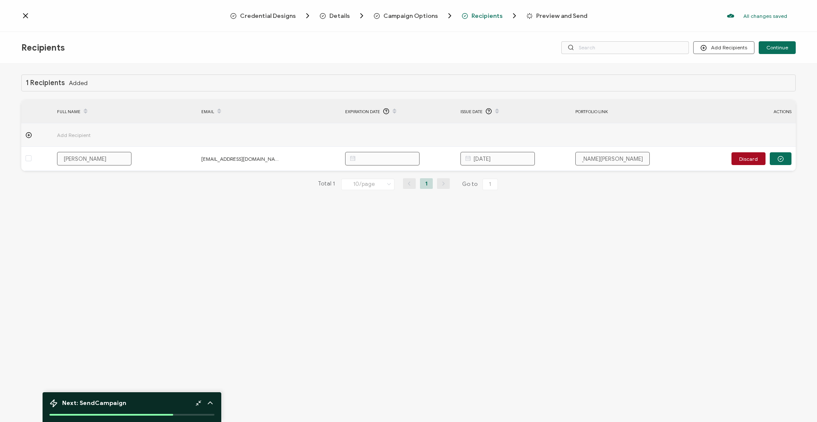
type input "[URL][DOMAIN_NAME][PERSON_NAME]"
click at [535, 184] on div "Total 1 10/page 10/page 20/page 50/page 100/page 1 Go to 1" at bounding box center [408, 185] width 775 height 14
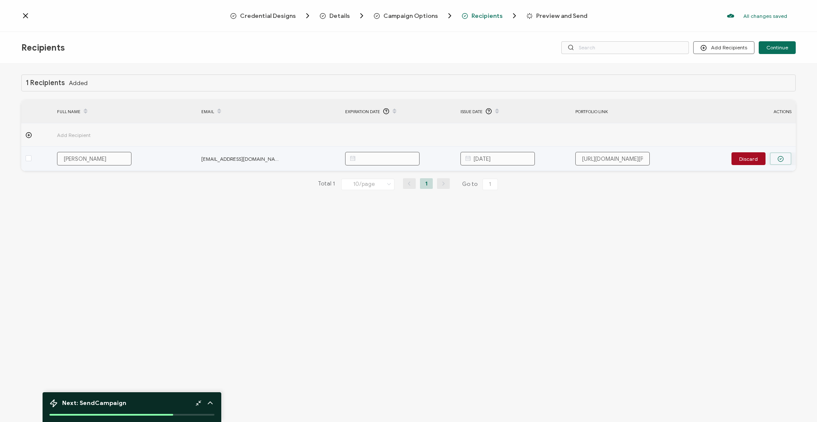
click at [535, 161] on icon "button" at bounding box center [781, 159] width 6 height 6
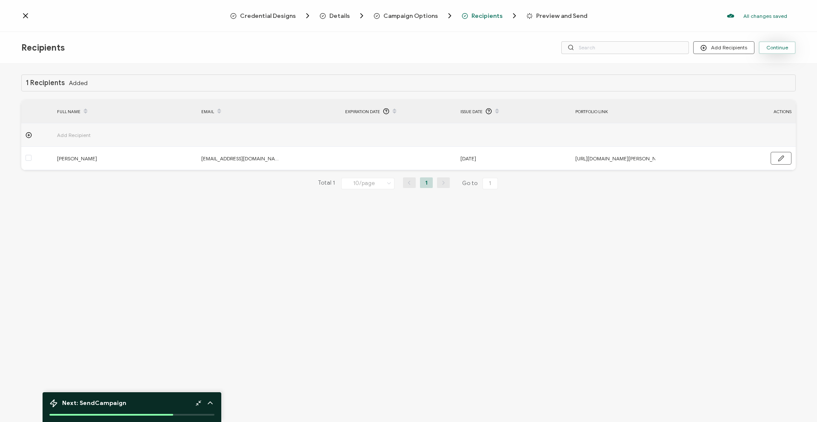
click at [535, 49] on span "Continue" at bounding box center [778, 47] width 22 height 5
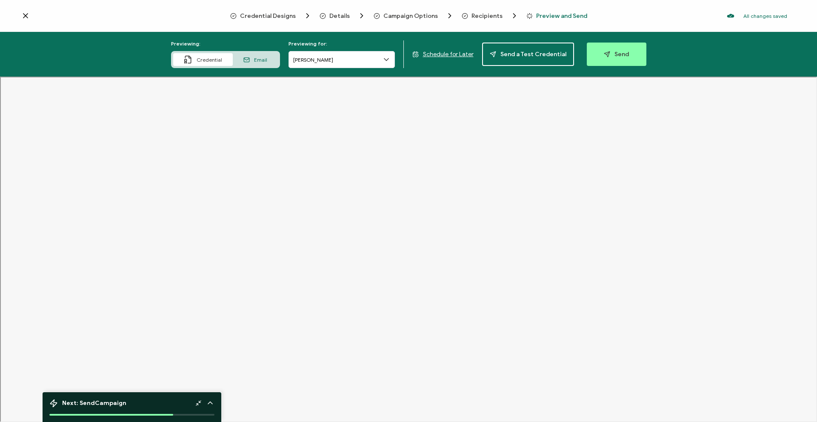
click at [293, 17] on span "Credential Designs" at bounding box center [268, 16] width 56 height 6
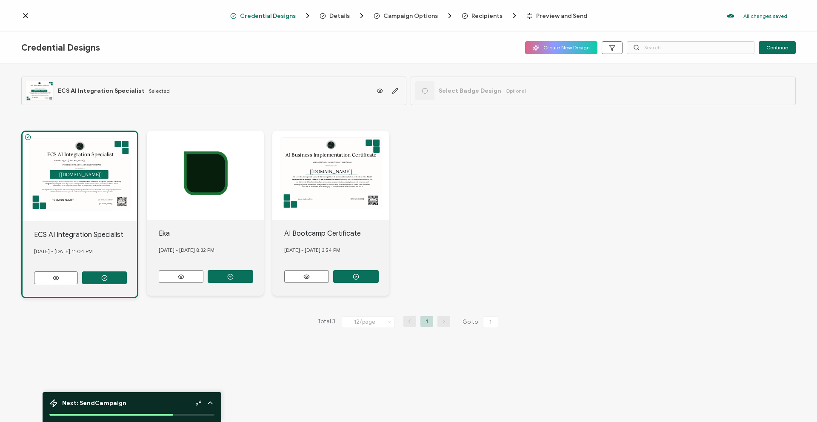
click at [115, 162] on div "ECS AI Integration Specialist AWARDED TO [[DOMAIN_NAME]] has successfully compl…" at bounding box center [80, 176] width 115 height 89
click at [396, 90] on icon "button" at bounding box center [395, 90] width 5 height 5
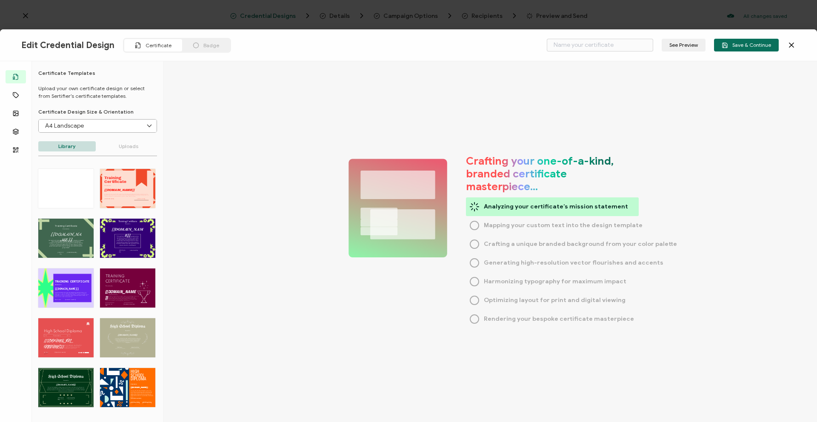
type input "ECS AI Integration Specialist"
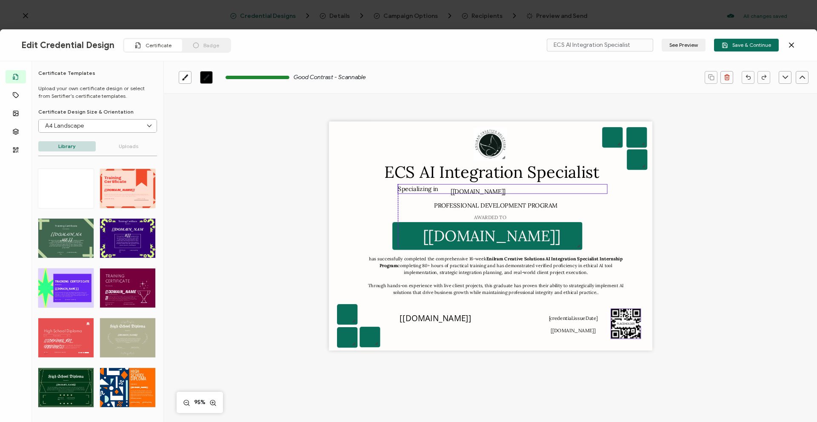
drag, startPoint x: 426, startPoint y: 193, endPoint x: 416, endPoint y: 190, distance: 10.2
click at [416, 190] on pre "Specializing in" at bounding box center [418, 189] width 40 height 8
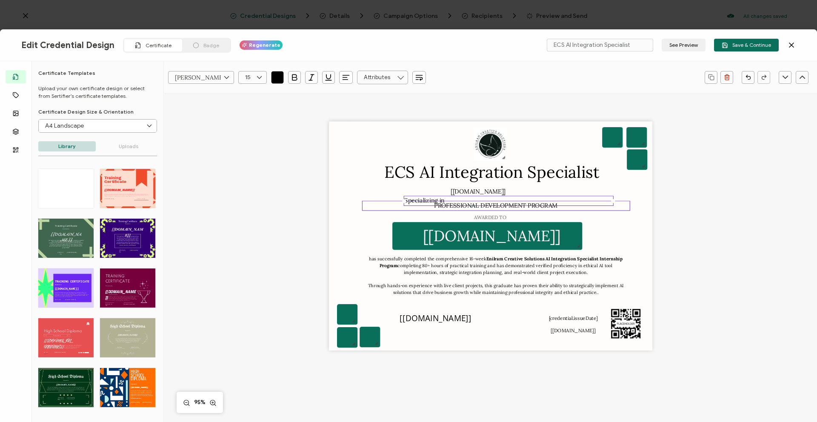
drag, startPoint x: 468, startPoint y: 193, endPoint x: 474, endPoint y: 206, distance: 13.9
click at [474, 206] on div "Specializing in" at bounding box center [509, 201] width 210 height 10
drag, startPoint x: 476, startPoint y: 192, endPoint x: 512, endPoint y: 192, distance: 36.2
click at [512, 193] on div "ECS AI Integration Specialist AWARDED TO The recipient’s full name, which will …" at bounding box center [491, 236] width 324 height 229
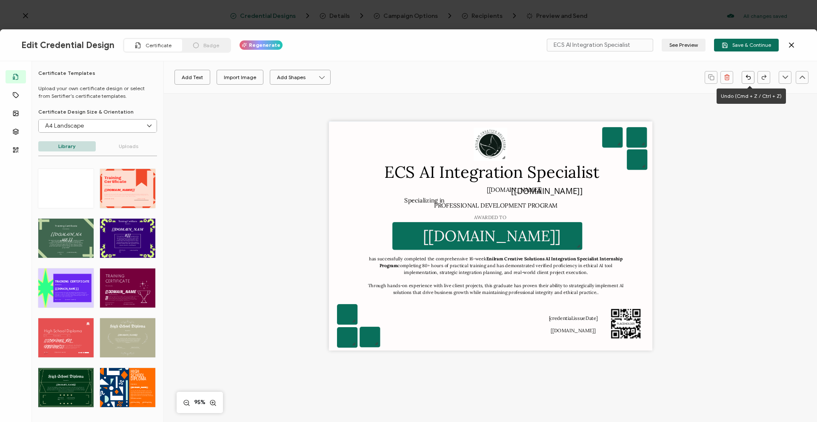
click at [535, 74] on button "button" at bounding box center [748, 77] width 13 height 13
click at [535, 74] on icon "button" at bounding box center [749, 77] width 6 height 6
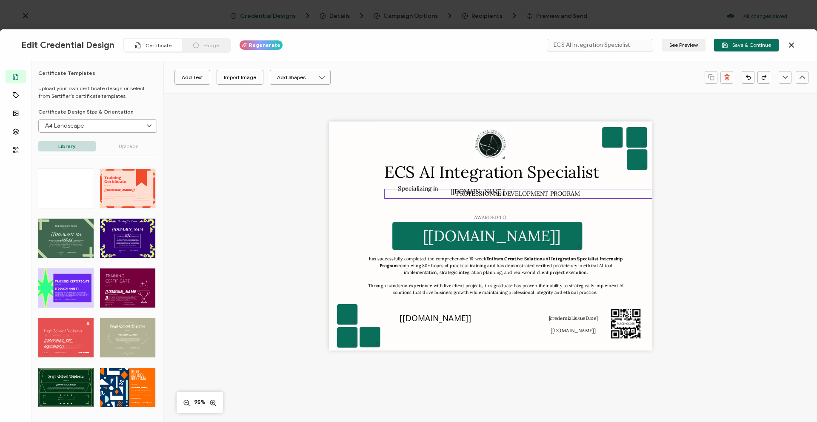
drag, startPoint x: 494, startPoint y: 193, endPoint x: 527, endPoint y: 197, distance: 33.4
click at [527, 197] on div "ECS AI Integration Specialist AWARDED TO The recipient’s full name, which will …" at bounding box center [491, 236] width 324 height 229
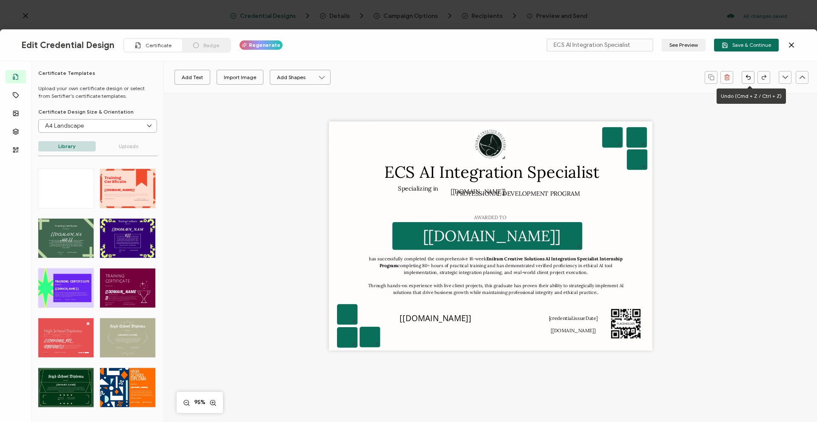
click at [535, 78] on icon "button" at bounding box center [749, 77] width 6 height 6
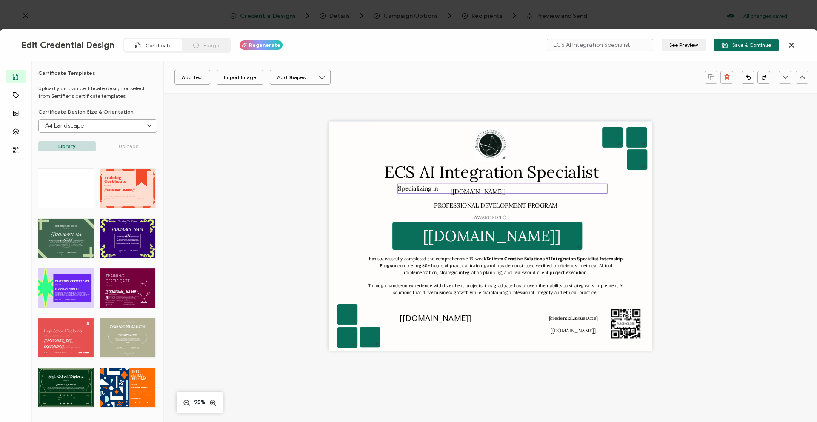
click at [412, 189] on pre "Specializing in" at bounding box center [418, 189] width 40 height 8
drag, startPoint x: 412, startPoint y: 189, endPoint x: 424, endPoint y: 191, distance: 12.0
click at [424, 191] on pre "Specializing in" at bounding box center [430, 192] width 40 height 8
drag, startPoint x: 487, startPoint y: 193, endPoint x: 470, endPoint y: 199, distance: 17.6
click at [470, 200] on div "ECS AI Integration Specialist AWARDED TO The recipient’s full name, which will …" at bounding box center [491, 236] width 324 height 229
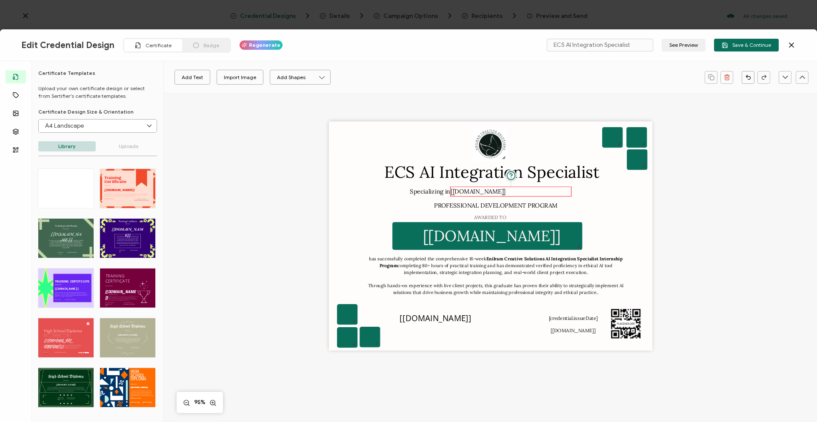
click at [488, 193] on pre "[[DOMAIN_NAME]]" at bounding box center [478, 192] width 55 height 8
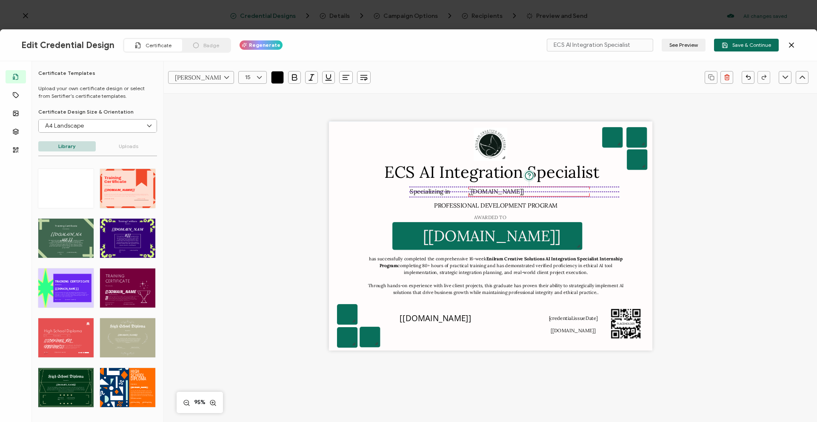
drag, startPoint x: 494, startPoint y: 192, endPoint x: 512, endPoint y: 192, distance: 18.3
click at [512, 192] on pre "[[DOMAIN_NAME]]" at bounding box center [496, 192] width 55 height 8
click at [439, 189] on pre "Specializing in" at bounding box center [434, 192] width 40 height 8
click at [499, 194] on div "Specializing in" at bounding box center [518, 192] width 210 height 10
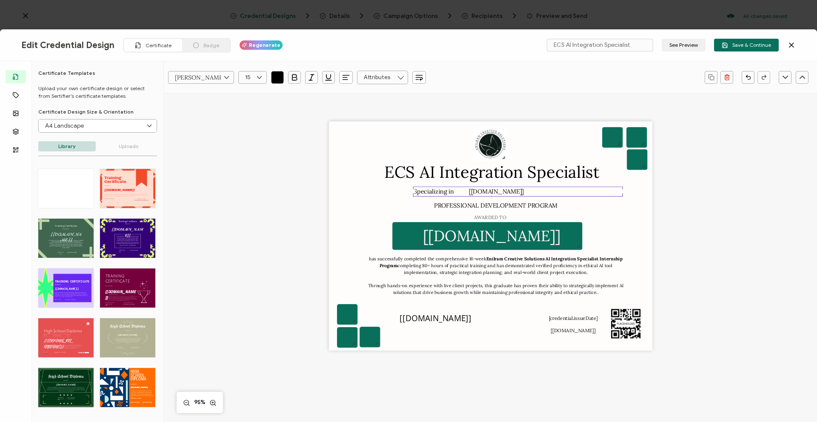
click at [535, 188] on div "Specializing in" at bounding box center [518, 192] width 210 height 10
drag, startPoint x: 427, startPoint y: 193, endPoint x: 433, endPoint y: 193, distance: 6.0
click at [433, 193] on pre "Specializing in" at bounding box center [434, 192] width 40 height 8
click at [535, 46] on span "Save & Continue" at bounding box center [746, 45] width 49 height 6
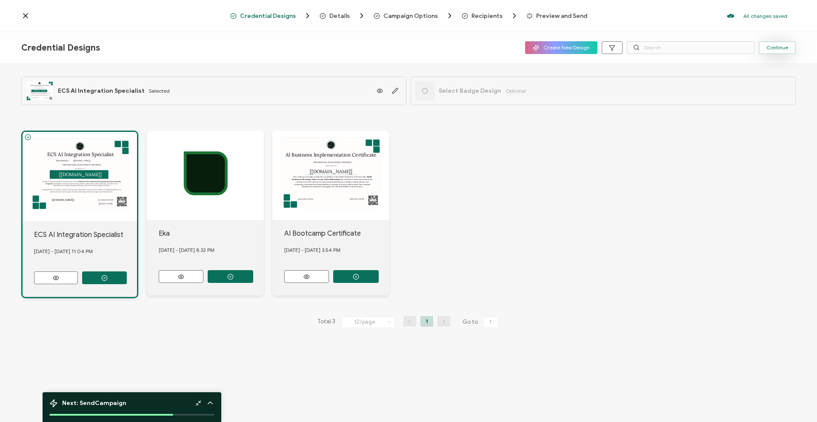
click at [535, 43] on button "Continue" at bounding box center [777, 47] width 37 height 13
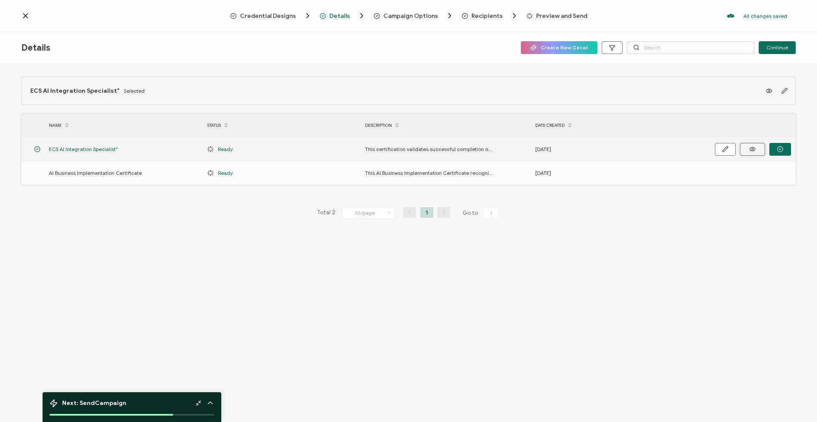
click at [535, 149] on icon at bounding box center [753, 149] width 11 height 6
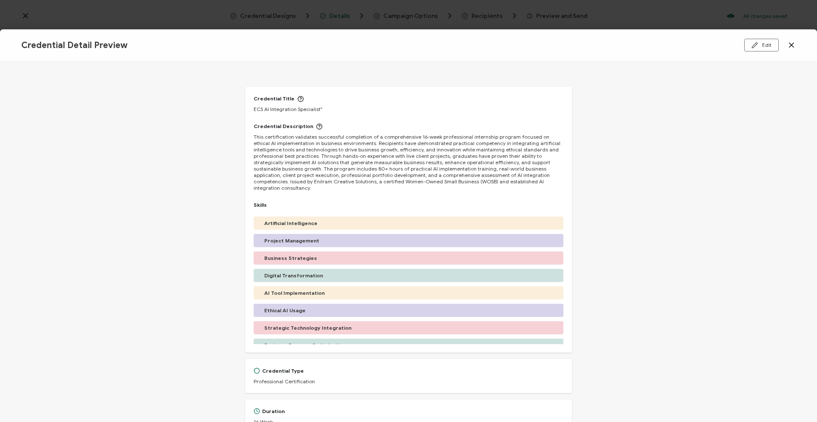
click at [535, 45] on icon at bounding box center [792, 45] width 9 height 9
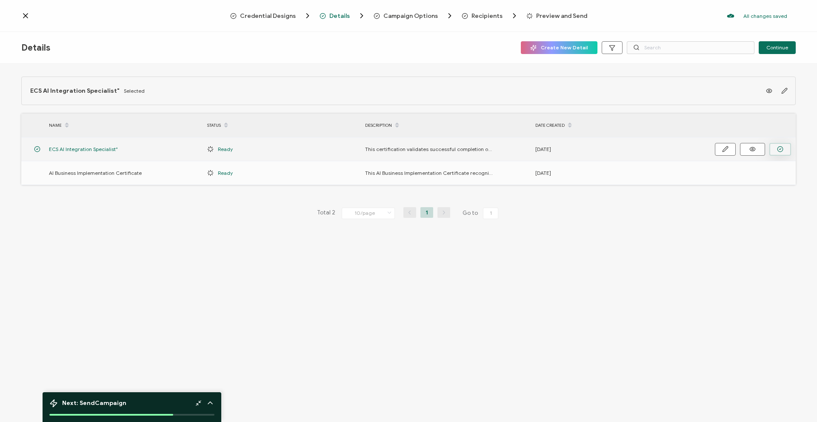
click at [535, 149] on icon "button" at bounding box center [780, 149] width 6 height 6
click at [535, 150] on icon at bounding box center [753, 149] width 11 height 6
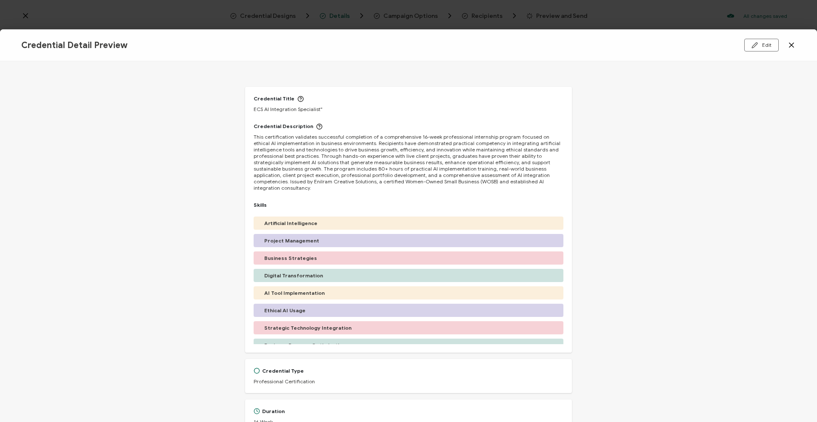
click at [535, 41] on icon at bounding box center [792, 45] width 9 height 9
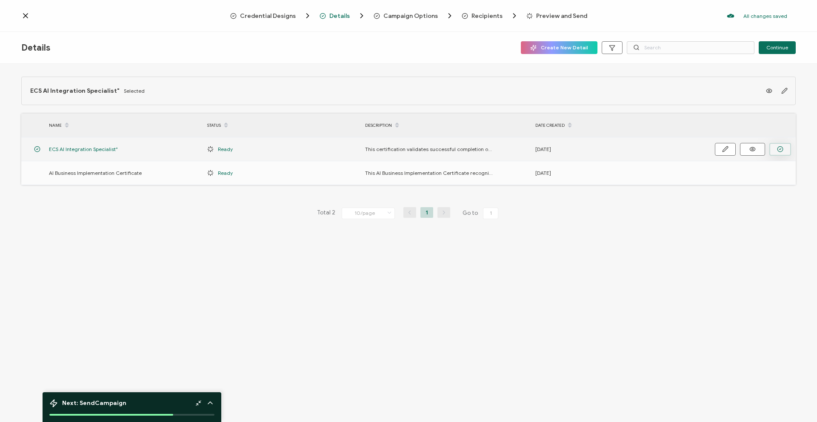
click at [535, 150] on button "button" at bounding box center [781, 149] width 22 height 13
click at [143, 149] on div "ECS AI Integration Specialist"" at bounding box center [124, 149] width 158 height 10
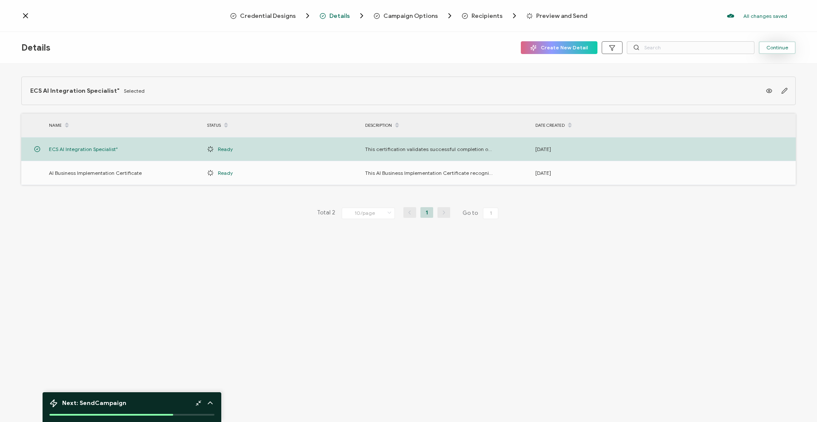
click at [535, 47] on span "Continue" at bounding box center [778, 47] width 22 height 5
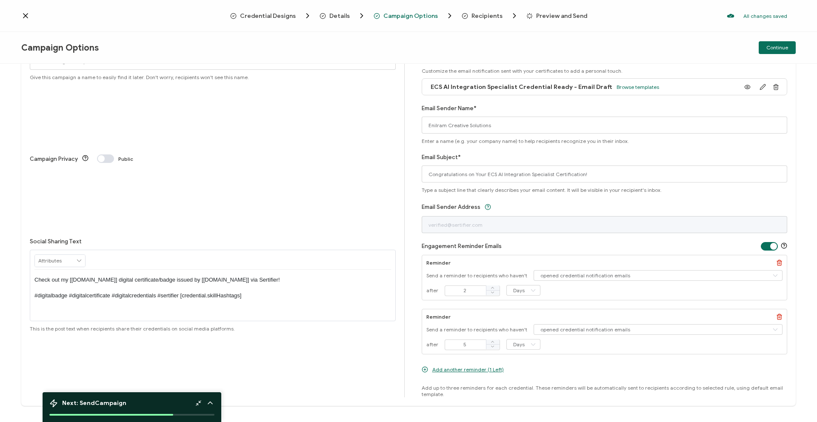
scroll to position [51, 0]
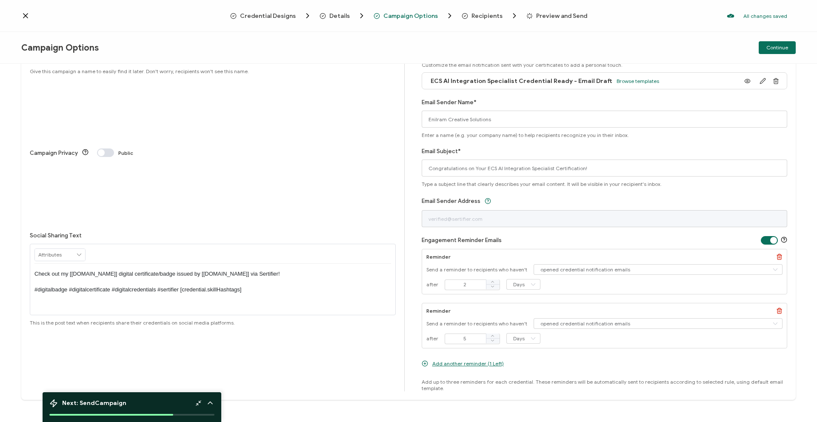
click at [76, 249] on icon at bounding box center [79, 255] width 8 height 12
click at [294, 232] on div "Campaign Title ECS AI Integration Specialist Certification Give this campaign a…" at bounding box center [217, 213] width 375 height 358
click at [535, 47] on span "Continue" at bounding box center [778, 47] width 22 height 5
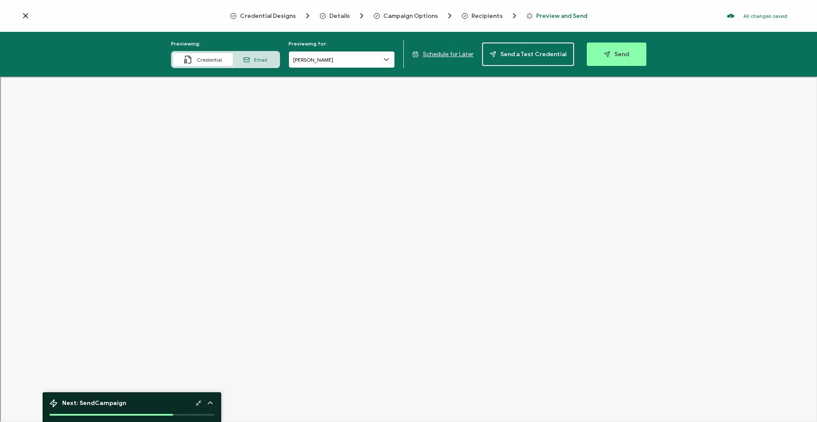
click at [381, 58] on input "[PERSON_NAME]" at bounding box center [342, 59] width 106 height 17
click at [478, 17] on span "Recipients" at bounding box center [487, 16] width 31 height 6
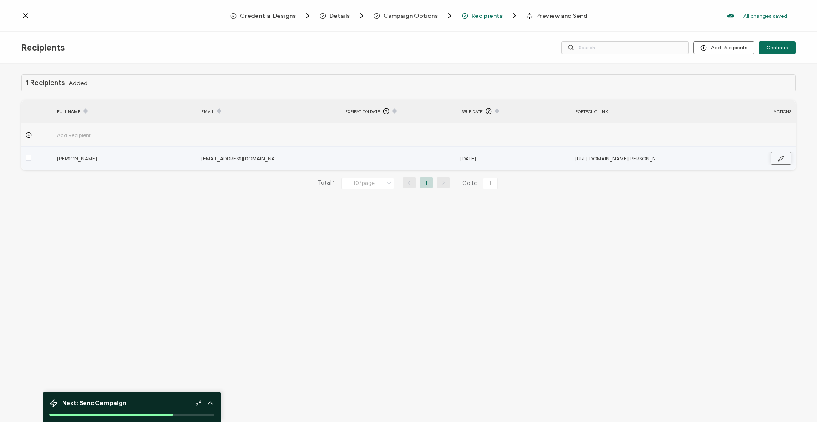
click at [535, 156] on button "button" at bounding box center [781, 158] width 21 height 13
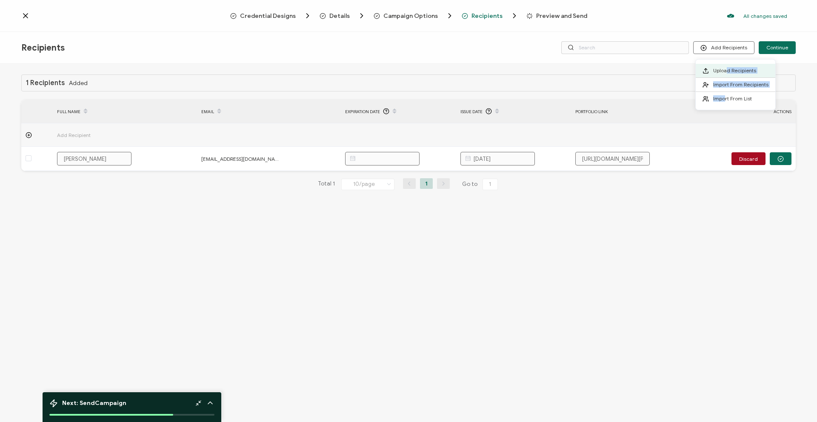
drag, startPoint x: 726, startPoint y: 72, endPoint x: 717, endPoint y: 112, distance: 41.9
click at [535, 113] on body "Credential Designs Details Campaign Options Recipients Preview and Send All cha…" at bounding box center [408, 211] width 817 height 422
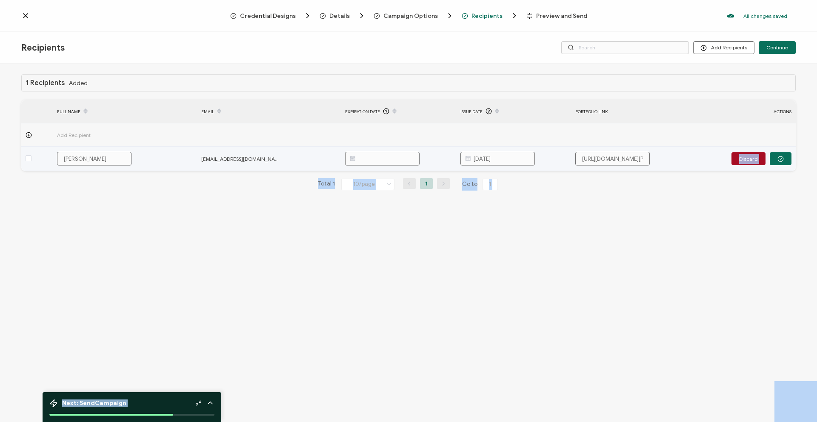
click at [535, 166] on td "Discard" at bounding box center [755, 159] width 81 height 24
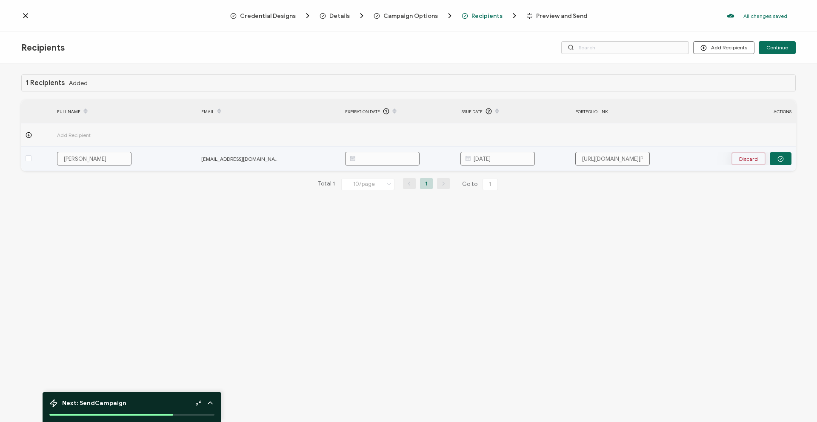
click at [535, 162] on button "Discard" at bounding box center [749, 158] width 34 height 13
click at [535, 158] on icon "button" at bounding box center [781, 158] width 6 height 6
click at [535, 160] on button "Discard" at bounding box center [749, 158] width 34 height 13
click at [37, 158] on div at bounding box center [37, 159] width 32 height 10
click at [30, 158] on span at bounding box center [29, 158] width 6 height 6
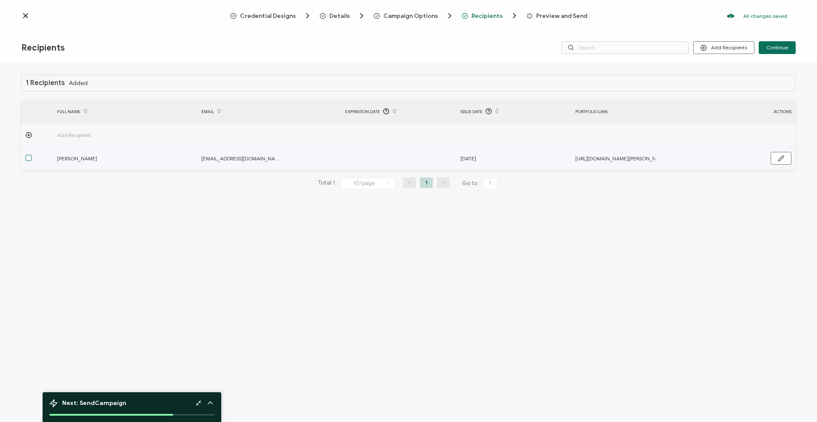
click at [32, 155] on input "checkbox" at bounding box center [32, 155] width 0 height 0
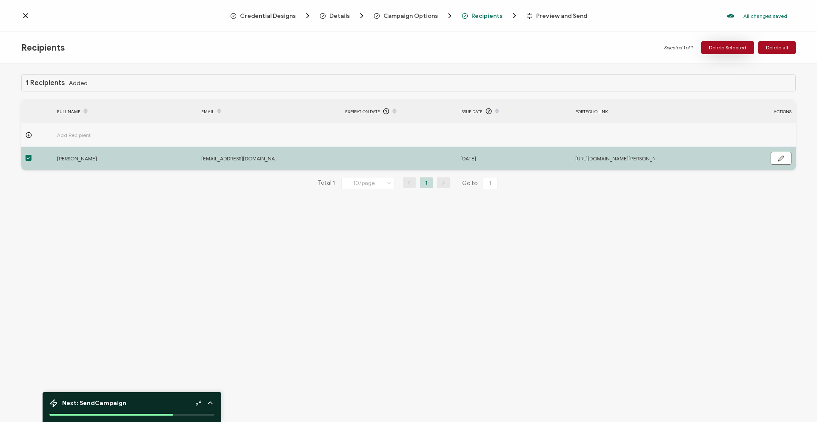
click at [535, 48] on span "Delete Selected" at bounding box center [727, 47] width 37 height 5
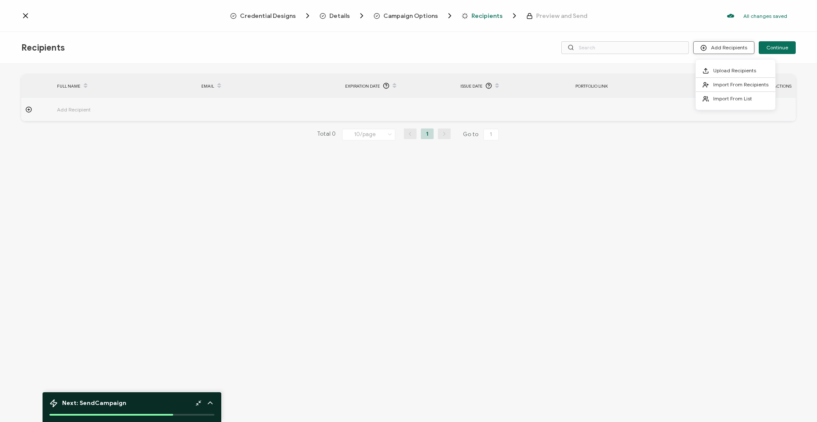
click at [535, 43] on button "Add Recipients" at bounding box center [724, 47] width 61 height 13
click at [535, 71] on span "Upload Recipients" at bounding box center [735, 70] width 43 height 6
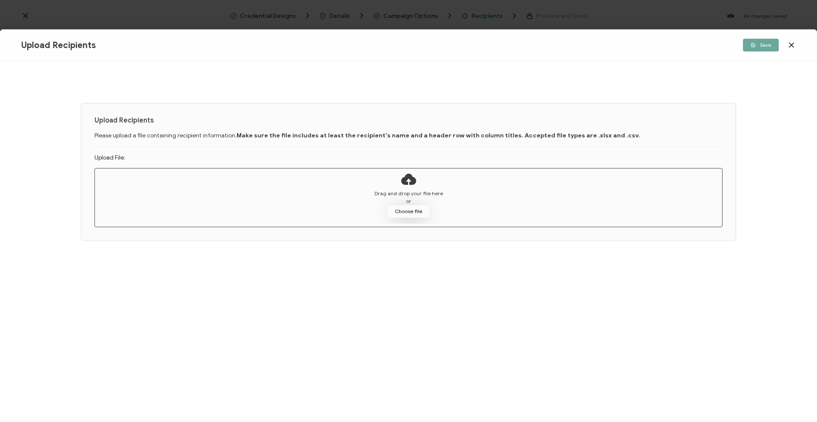
click at [404, 214] on button "Choose file" at bounding box center [408, 211] width 43 height 13
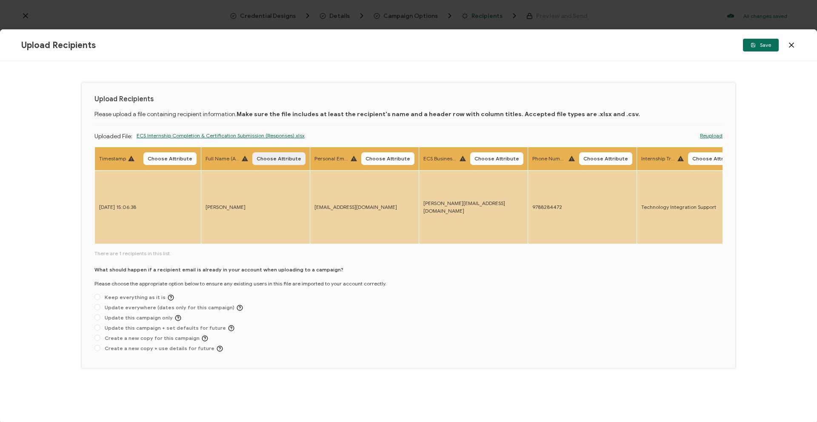
click at [292, 159] on span "Choose Attribute" at bounding box center [279, 158] width 45 height 5
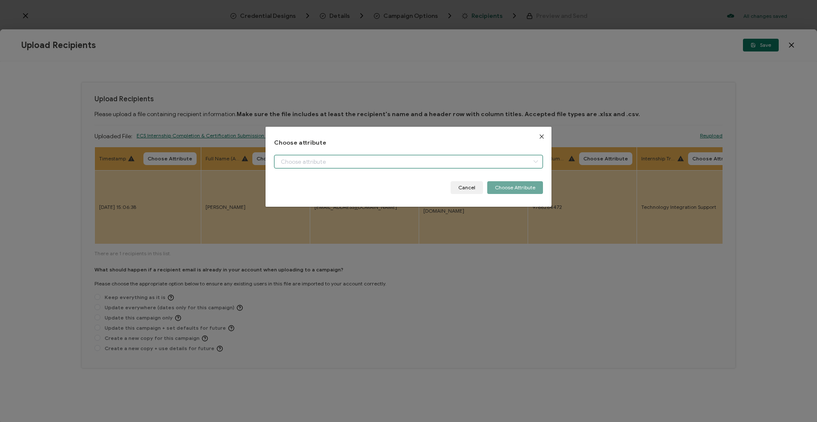
click at [321, 161] on input "dialog" at bounding box center [408, 162] width 269 height 14
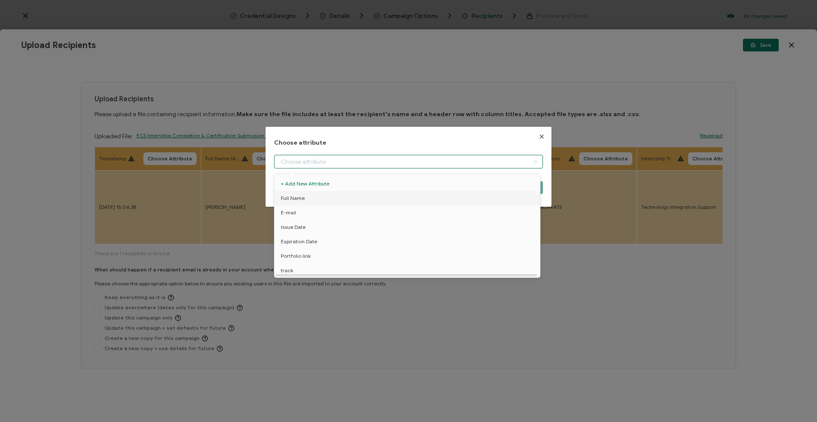
click at [316, 197] on li "Full Name" at bounding box center [408, 198] width 273 height 14
type input "Full Name"
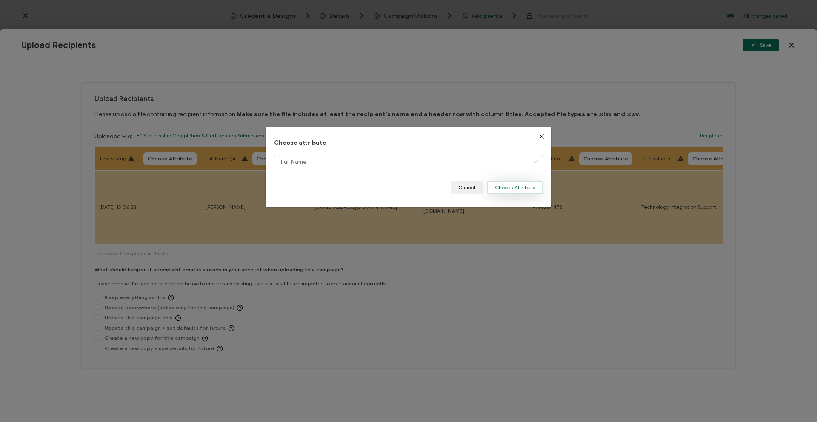
click at [516, 189] on button "Choose Attribute" at bounding box center [516, 187] width 56 height 13
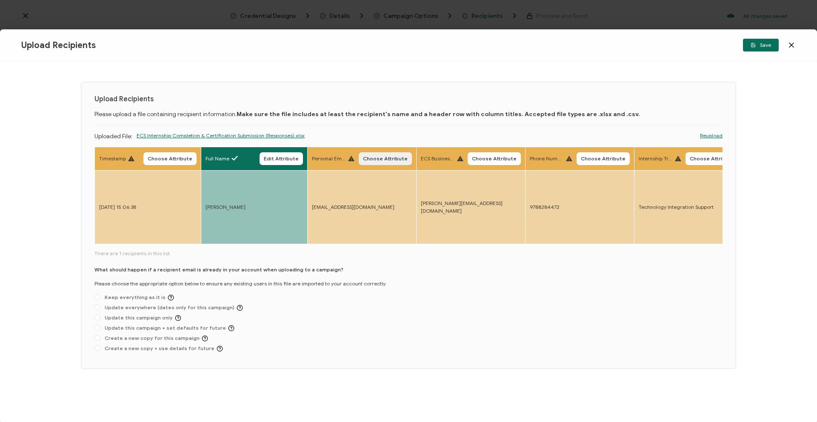
click at [389, 161] on span "Choose Attribute" at bounding box center [385, 158] width 45 height 5
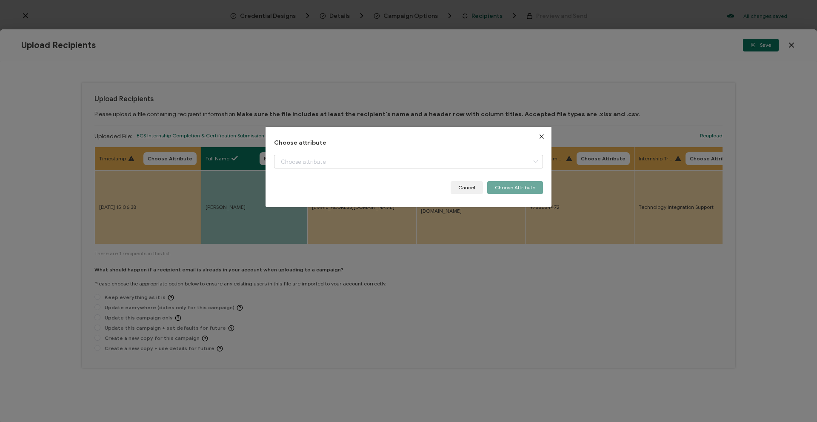
click at [427, 153] on div "Choose attribute Cancel Choose Attribute" at bounding box center [408, 167] width 269 height 55
click at [419, 167] on input "dialog" at bounding box center [408, 162] width 269 height 14
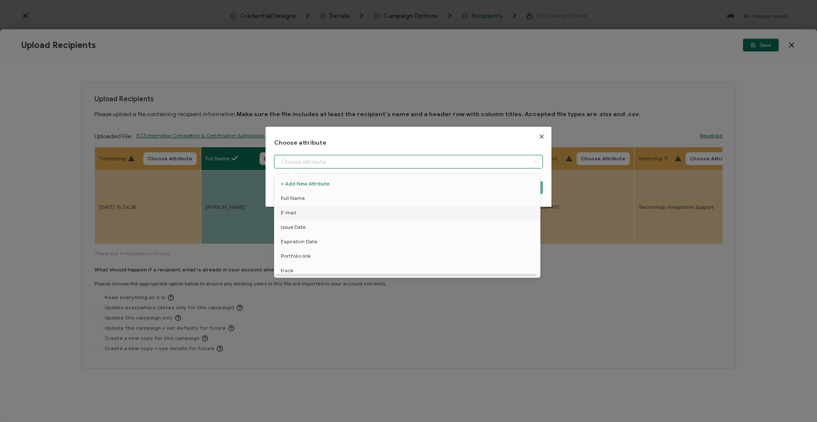
click at [369, 216] on li "E-mail" at bounding box center [408, 213] width 273 height 14
type input "E-mail"
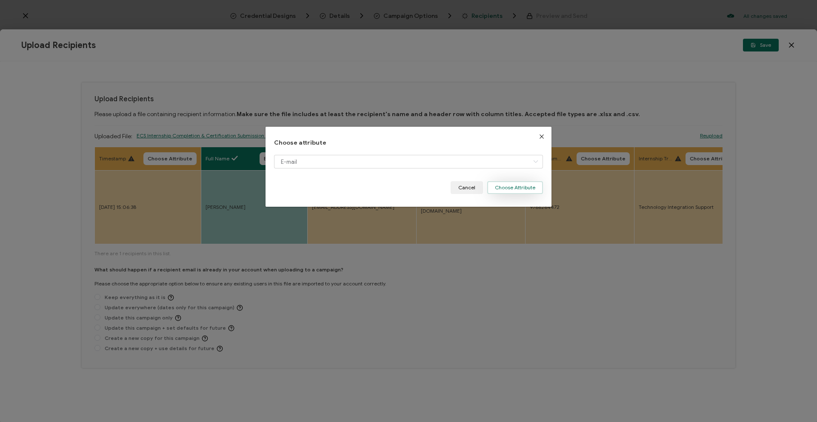
click at [511, 189] on button "Choose Attribute" at bounding box center [516, 187] width 56 height 13
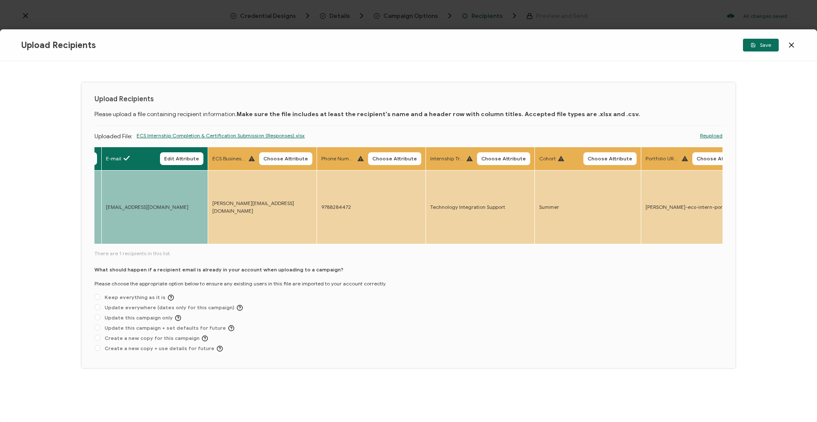
scroll to position [0, 207]
click at [503, 161] on span "Choose Attribute" at bounding box center [502, 158] width 45 height 5
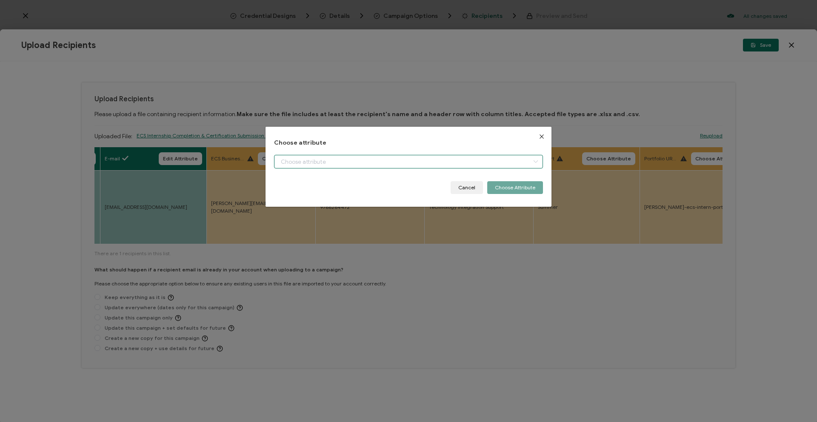
click at [496, 158] on input "dialog" at bounding box center [408, 162] width 269 height 14
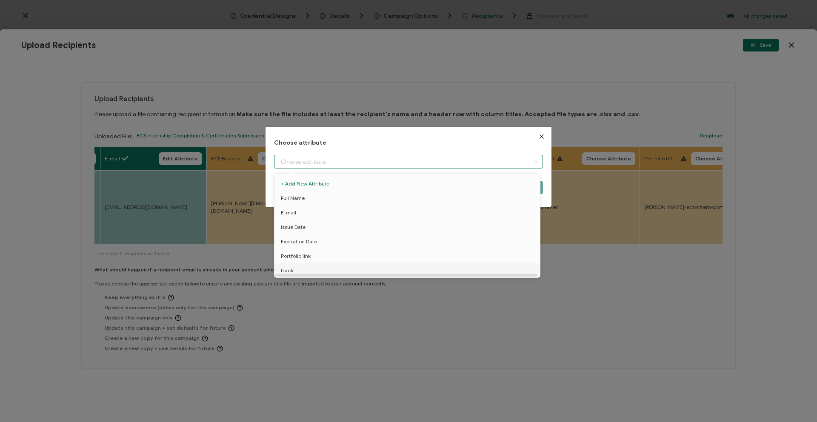
click at [413, 266] on li "track" at bounding box center [408, 271] width 273 height 14
type input "track"
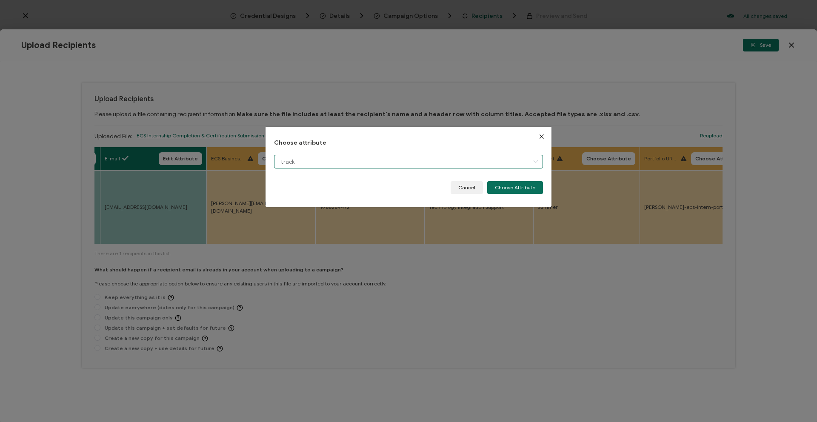
click at [517, 159] on input "track" at bounding box center [408, 162] width 269 height 14
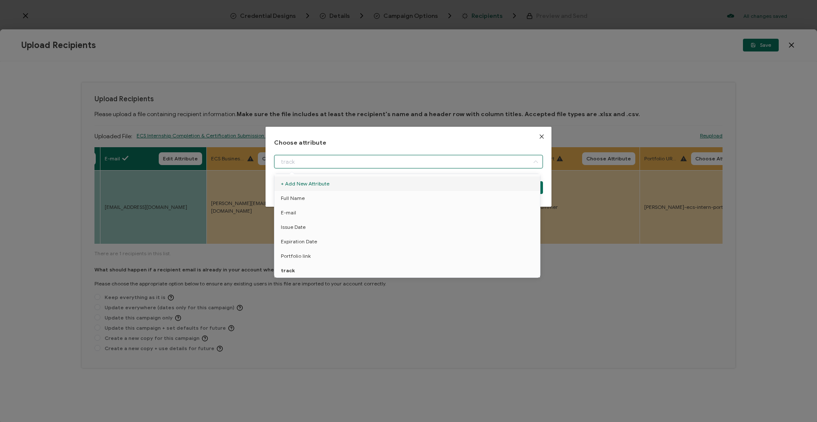
click at [535, 126] on div "Choose attribute Cancel Choose Attribute" at bounding box center [408, 211] width 817 height 422
type input "track"
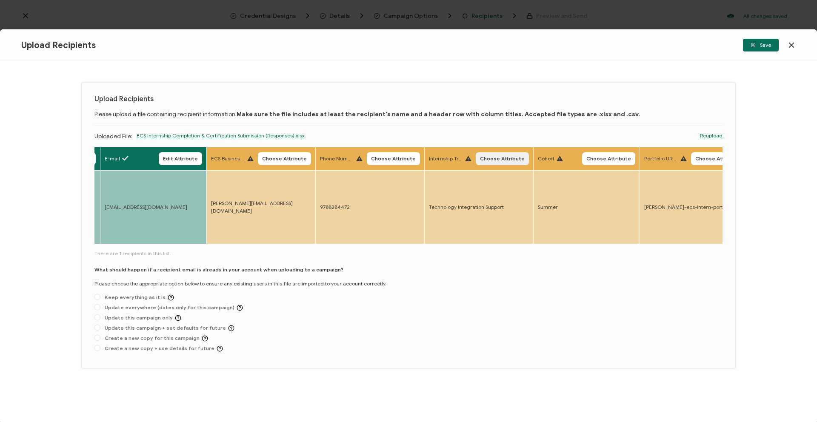
click at [476, 158] on button "Choose Attribute" at bounding box center [502, 158] width 53 height 13
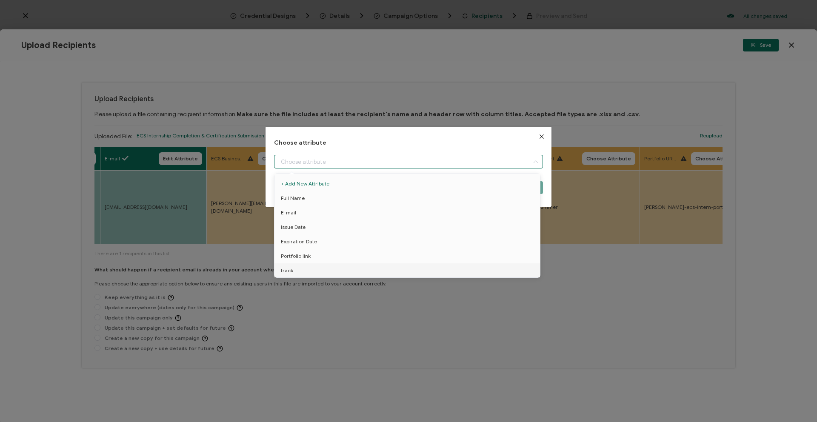
click at [409, 168] on input "dialog" at bounding box center [408, 162] width 269 height 14
click at [359, 267] on li "track" at bounding box center [408, 271] width 273 height 14
type input "track"
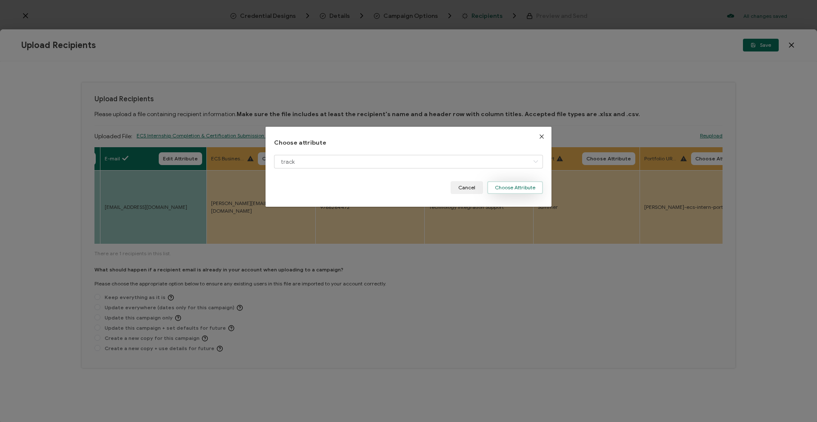
click at [512, 187] on button "Choose Attribute" at bounding box center [516, 187] width 56 height 13
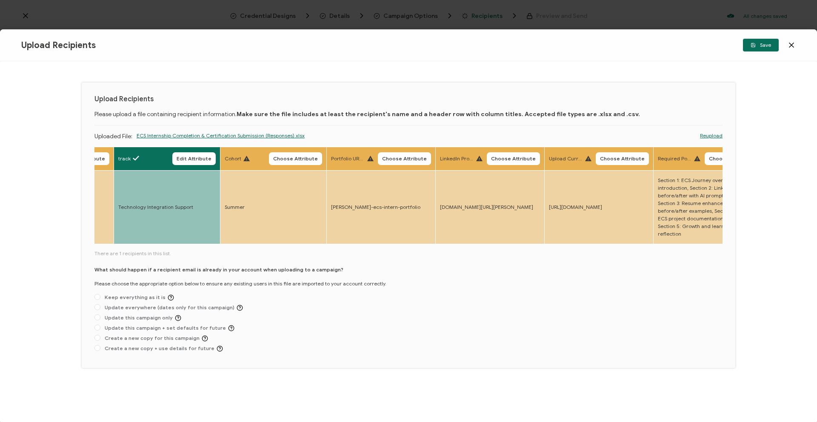
scroll to position [0, 528]
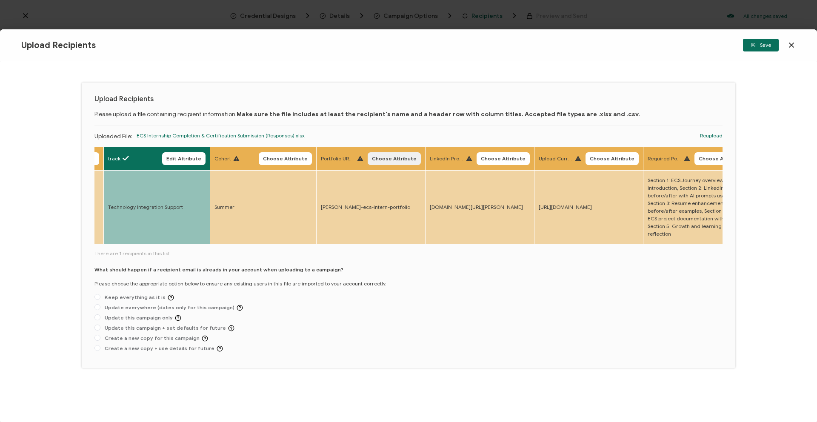
click at [404, 157] on span "Choose Attribute" at bounding box center [394, 158] width 45 height 5
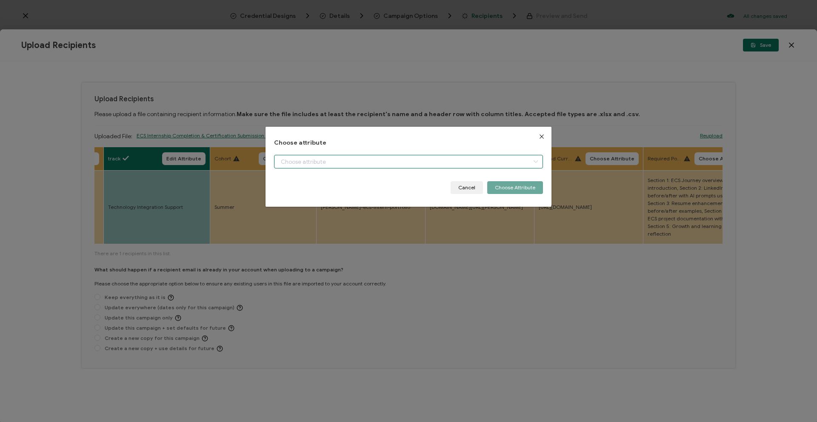
click at [422, 168] on input "dialog" at bounding box center [408, 162] width 269 height 14
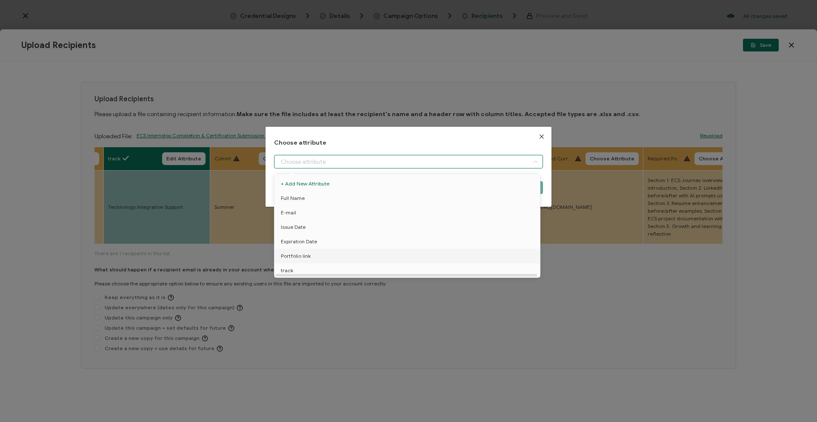
click at [342, 256] on li "Portfolio link" at bounding box center [408, 256] width 273 height 14
type input "Portfolio link"
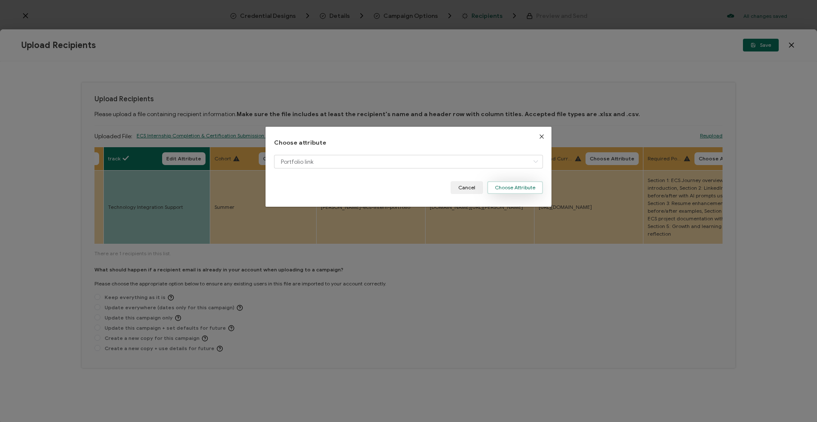
click at [510, 189] on button "Choose Attribute" at bounding box center [516, 187] width 56 height 13
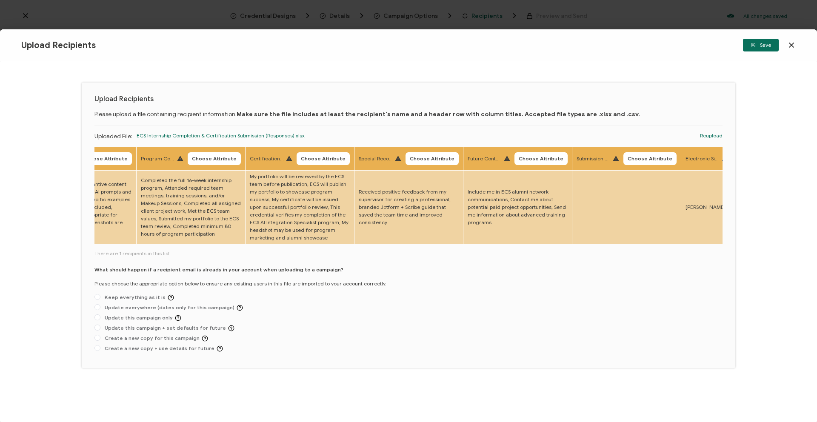
scroll to position [0, 1401]
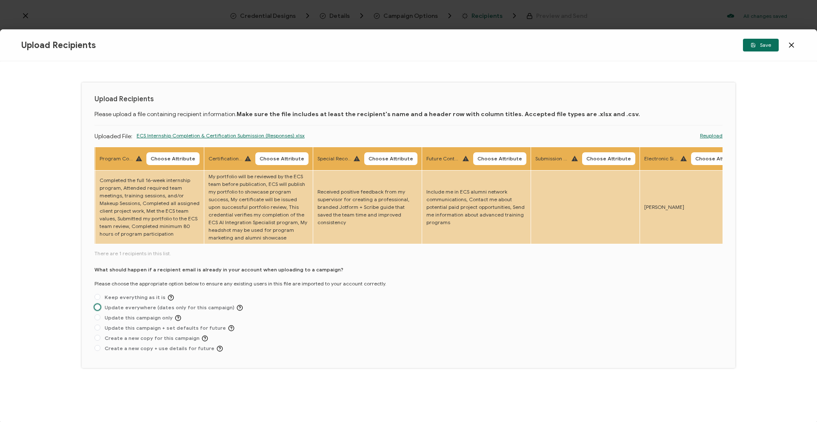
click at [109, 310] on span "Update everywhere (dates only for this campaign)" at bounding box center [171, 308] width 143 height 6
click at [100, 310] on input "Update everywhere (dates only for this campaign)" at bounding box center [98, 307] width 6 height 7
radio input "true"
click at [142, 301] on span "Keep everything as it is" at bounding box center [137, 298] width 74 height 6
click at [100, 301] on input "Keep everything as it is" at bounding box center [98, 297] width 6 height 7
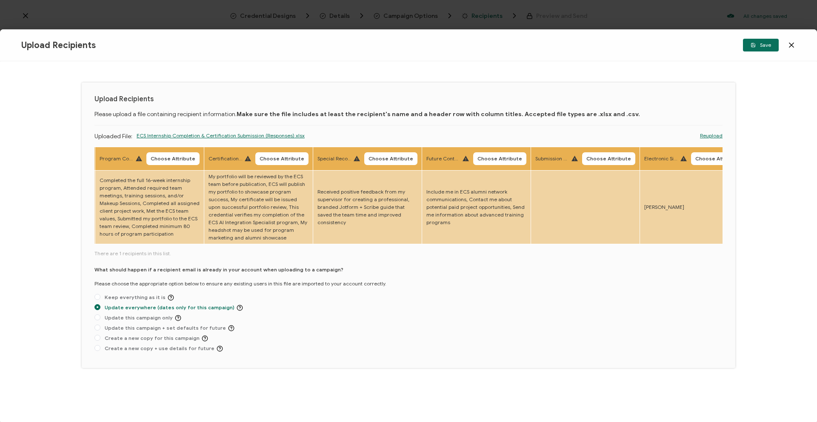
radio input "true"
radio input "false"
click at [535, 44] on button "Save" at bounding box center [761, 45] width 36 height 13
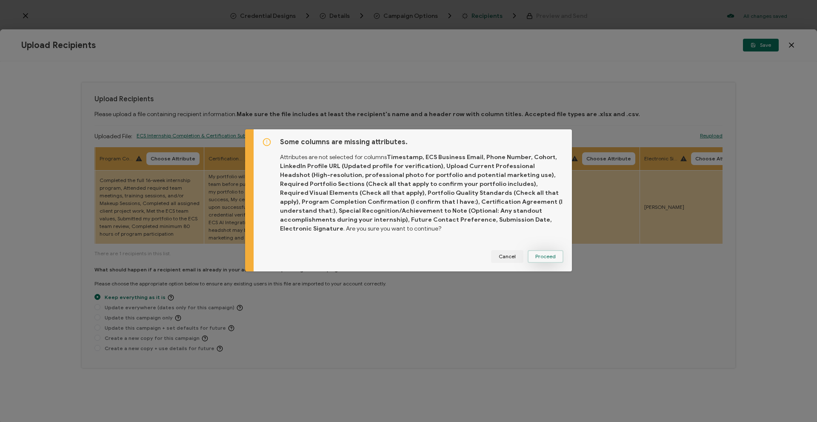
click at [535, 254] on span "Proceed" at bounding box center [546, 256] width 20 height 5
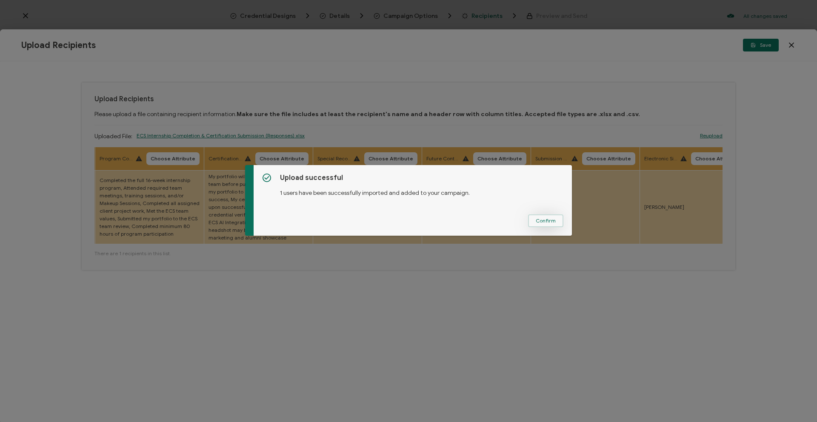
click at [535, 220] on span "Confirm" at bounding box center [546, 220] width 20 height 5
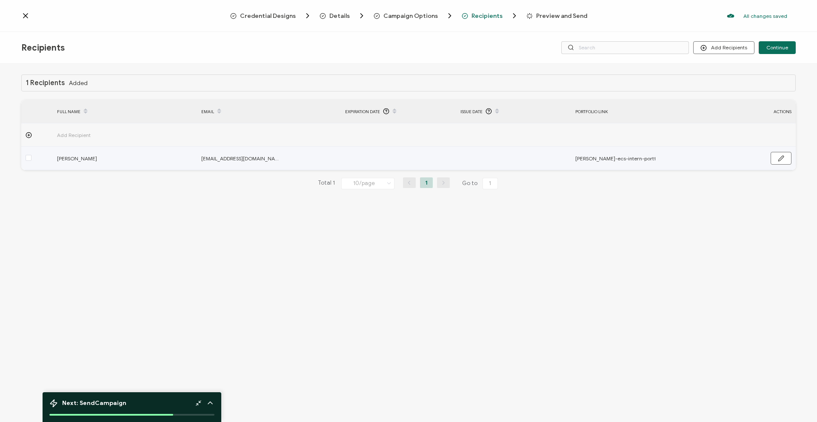
click at [379, 161] on td at bounding box center [398, 158] width 115 height 23
click at [535, 157] on button "button" at bounding box center [781, 158] width 21 height 13
click at [388, 158] on input "text" at bounding box center [382, 159] width 75 height 14
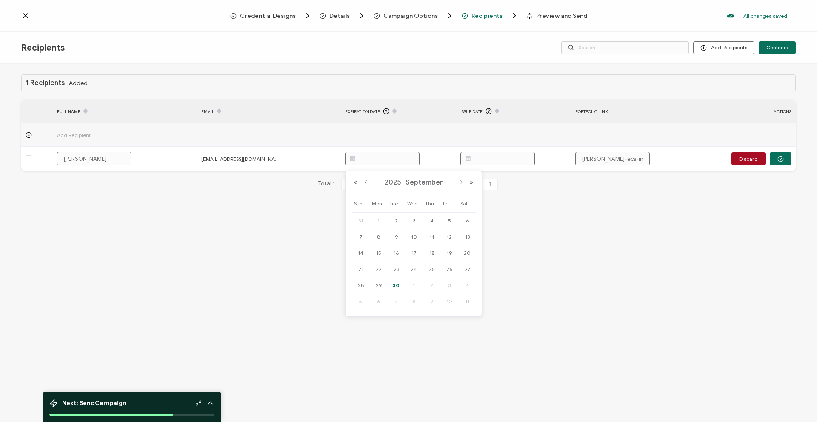
click at [397, 287] on span "30" at bounding box center [396, 286] width 10 height 10
type input "[DATE]"
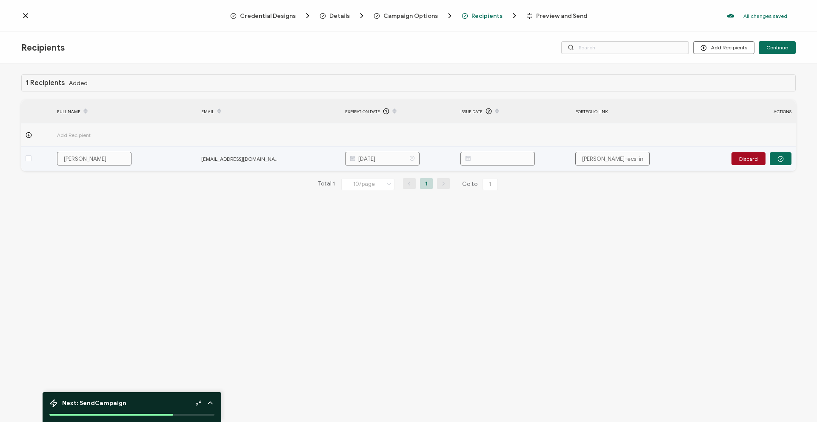
click at [397, 159] on input "[DATE]" at bounding box center [382, 159] width 75 height 14
click at [500, 158] on input "text" at bounding box center [498, 159] width 75 height 14
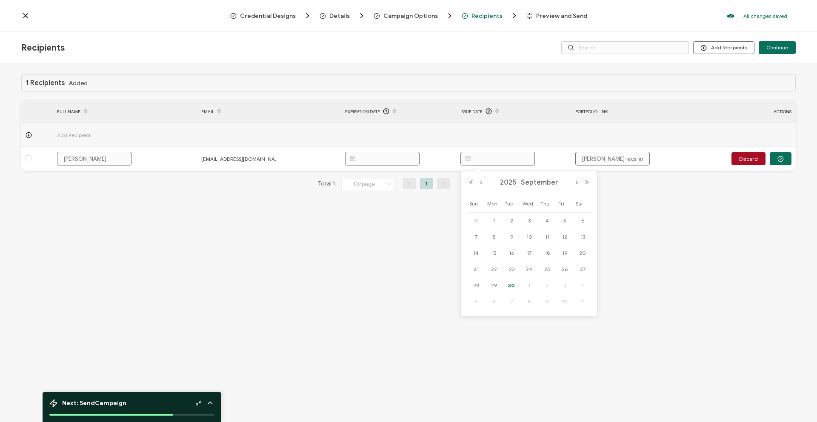
click at [516, 286] on span "30" at bounding box center [512, 286] width 10 height 10
type input "[DATE]"
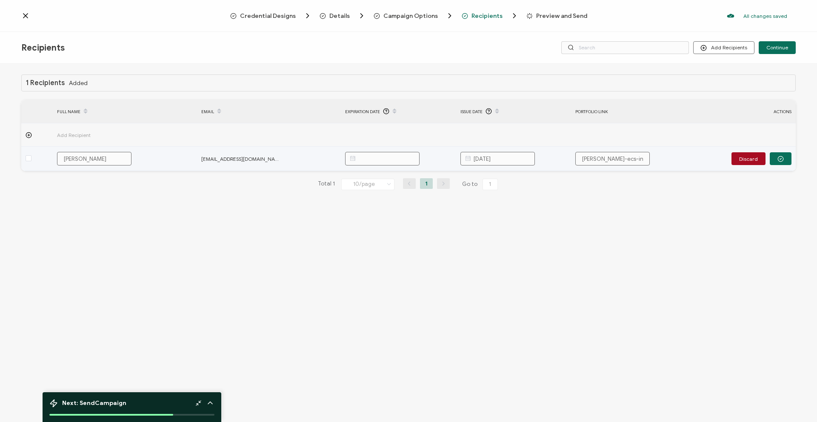
click at [535, 151] on td "[PERSON_NAME]-ecs-intern-portfolio" at bounding box center [628, 159] width 115 height 24
click at [535, 164] on input "[PERSON_NAME]-ecs-intern-portfolio" at bounding box center [613, 159] width 75 height 14
click at [535, 158] on input "[PERSON_NAME]-ecs-intern-portfolio" at bounding box center [613, 159] width 75 height 14
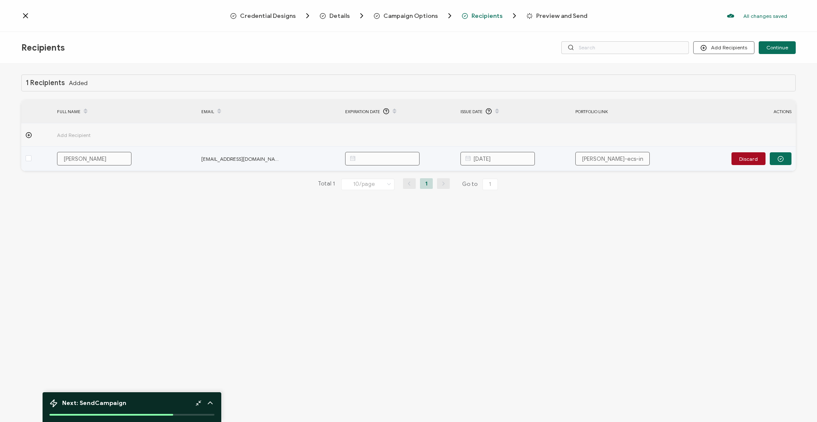
click at [535, 158] on input "[PERSON_NAME]-ecs-intern-portfolio" at bounding box center [613, 159] width 75 height 14
paste input "[URL][DOMAIN_NAME]"
type input "[URL][DOMAIN_NAME][PERSON_NAME]"
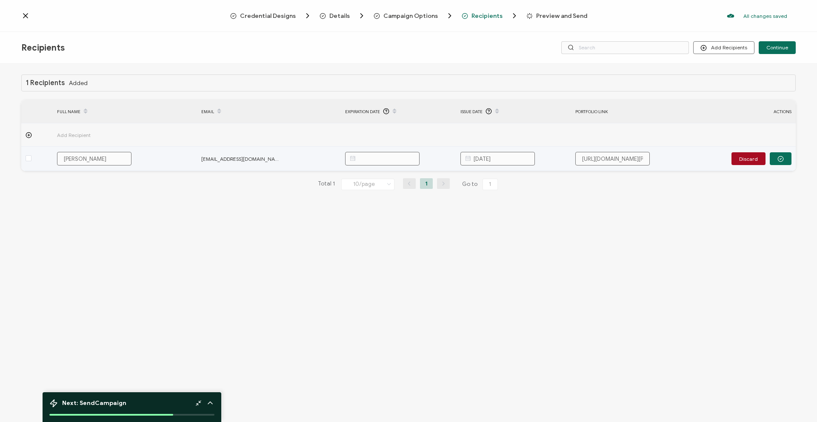
scroll to position [0, 139]
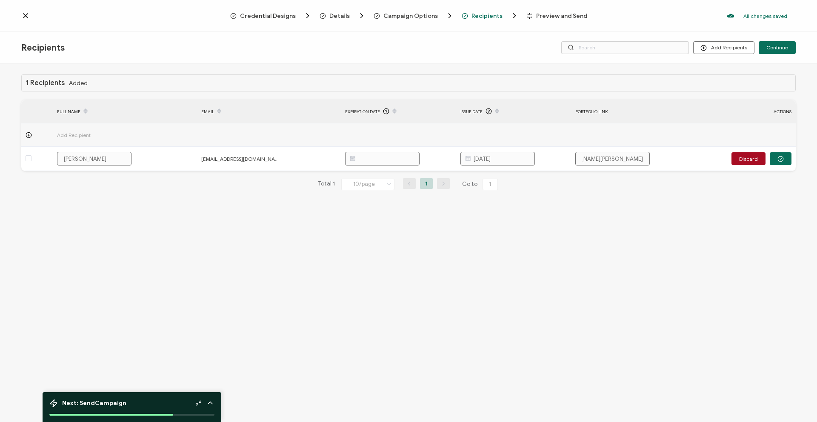
type input "[URL][DOMAIN_NAME][PERSON_NAME]"
click at [535, 203] on div "1 Recipients Added FULL NAME EMAIL Expiration Date Issue Date Portfolio link AC…" at bounding box center [408, 139] width 775 height 129
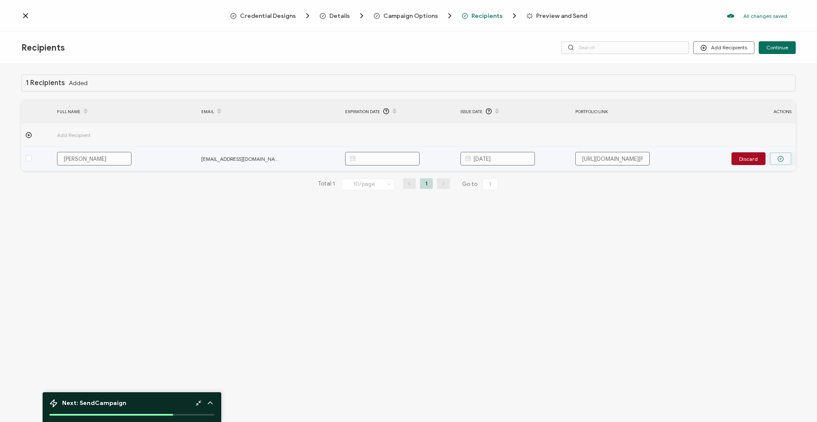
click at [535, 161] on circle "button" at bounding box center [781, 159] width 6 height 6
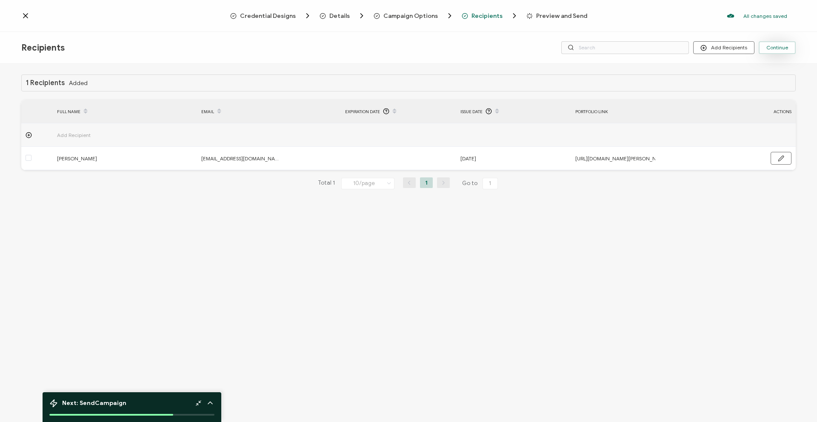
click at [535, 54] on button "Continue" at bounding box center [777, 47] width 37 height 13
